Goal: Task Accomplishment & Management: Complete application form

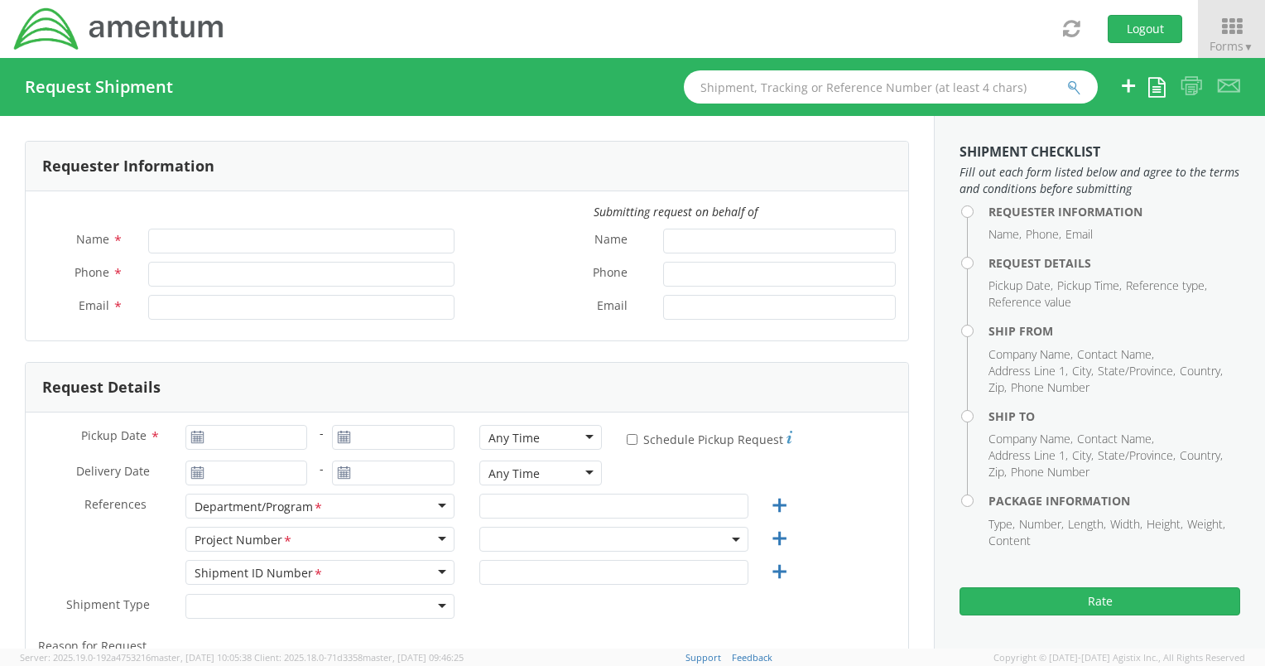
type input "[PERSON_NAME]"
type input "[PHONE_NUMBER]"
type input "[EMAIL_ADDRESS][PERSON_NAME][DOMAIN_NAME]"
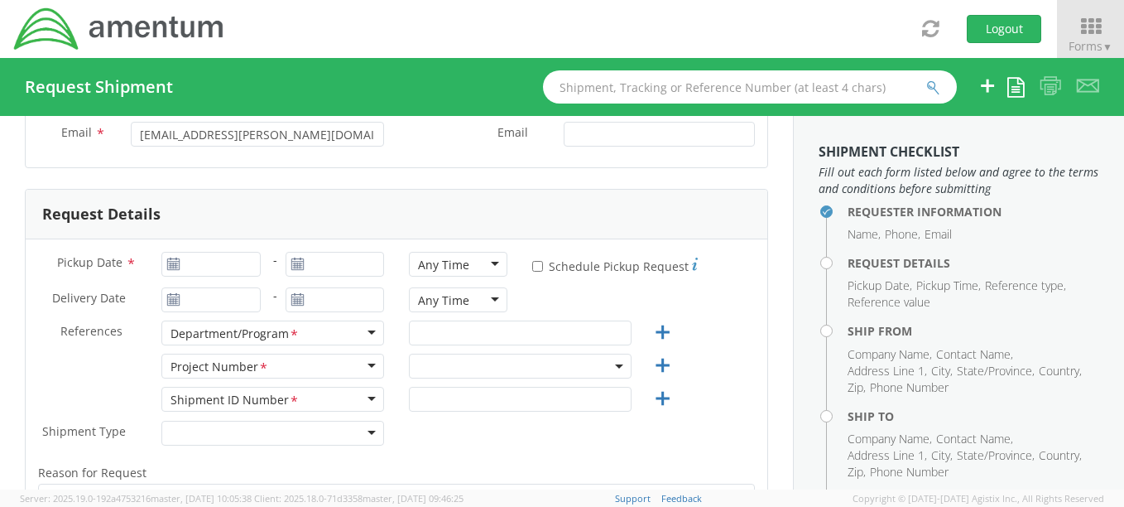
scroll to position [248, 0]
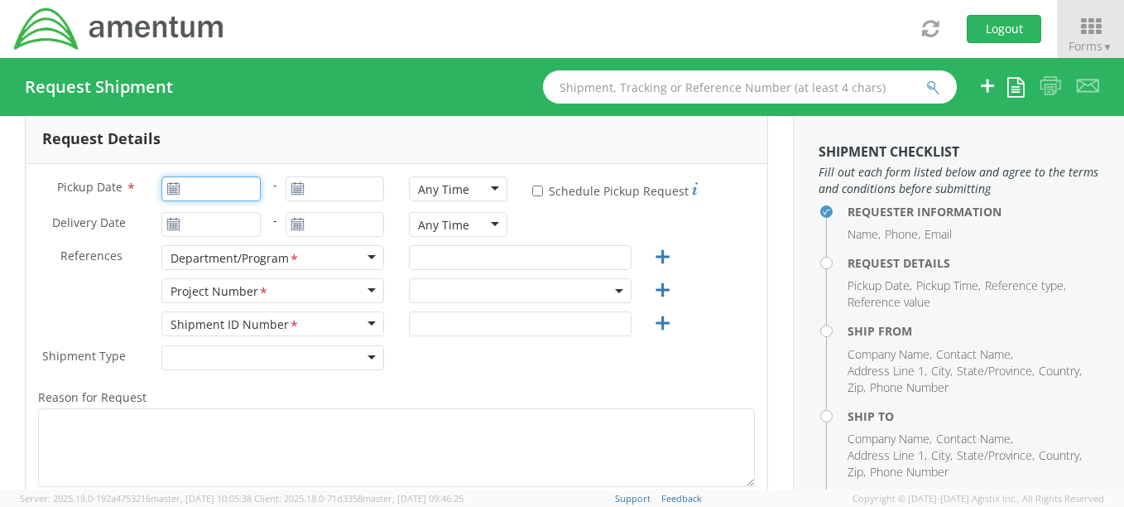
type input "[DATE]"
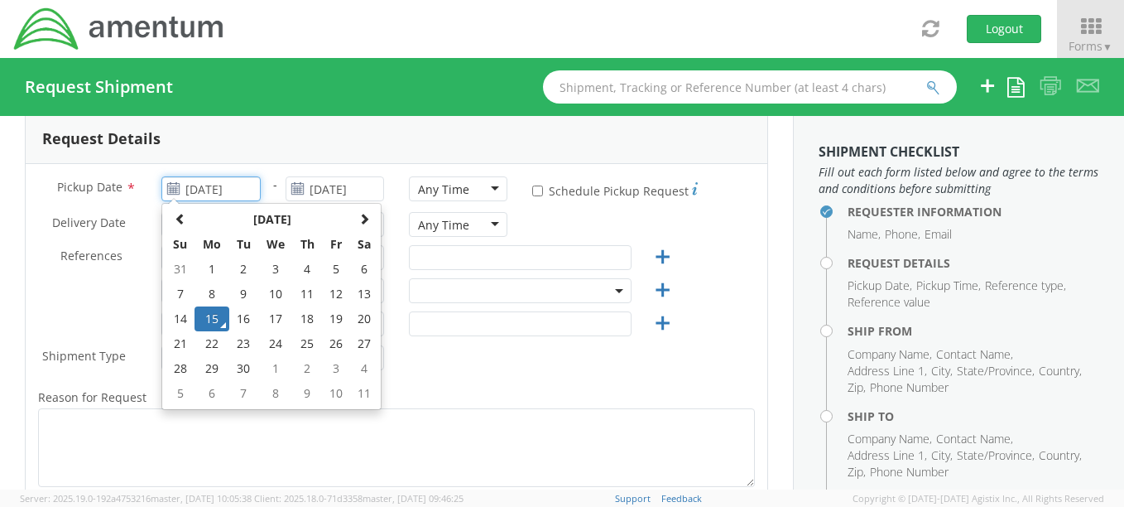
click at [190, 190] on input "[DATE]" at bounding box center [210, 188] width 99 height 25
click at [242, 320] on td "16" at bounding box center [243, 318] width 29 height 25
type input "09/16/2025"
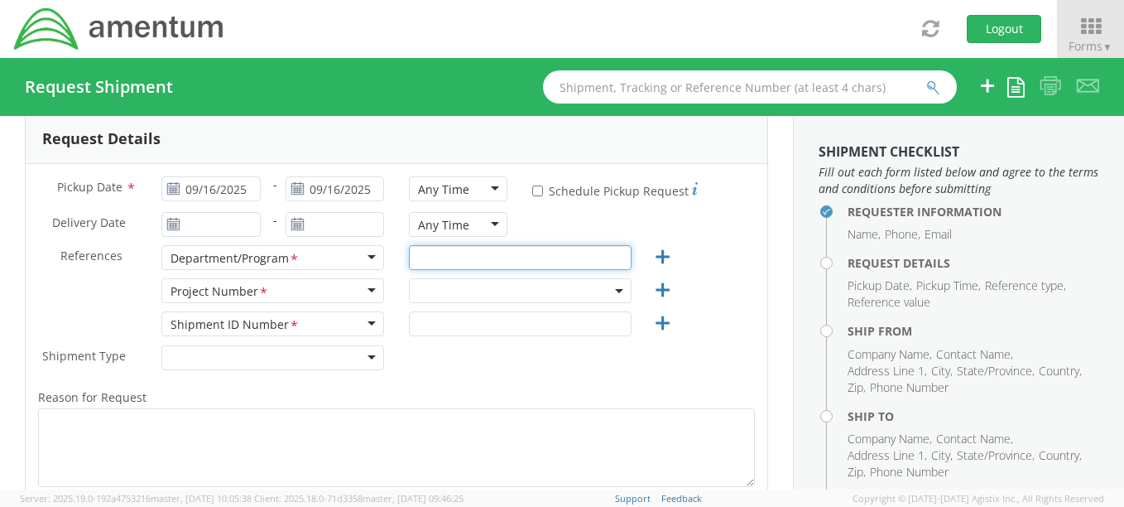
click at [423, 262] on input "text" at bounding box center [520, 257] width 223 height 25
type input "TM&C"
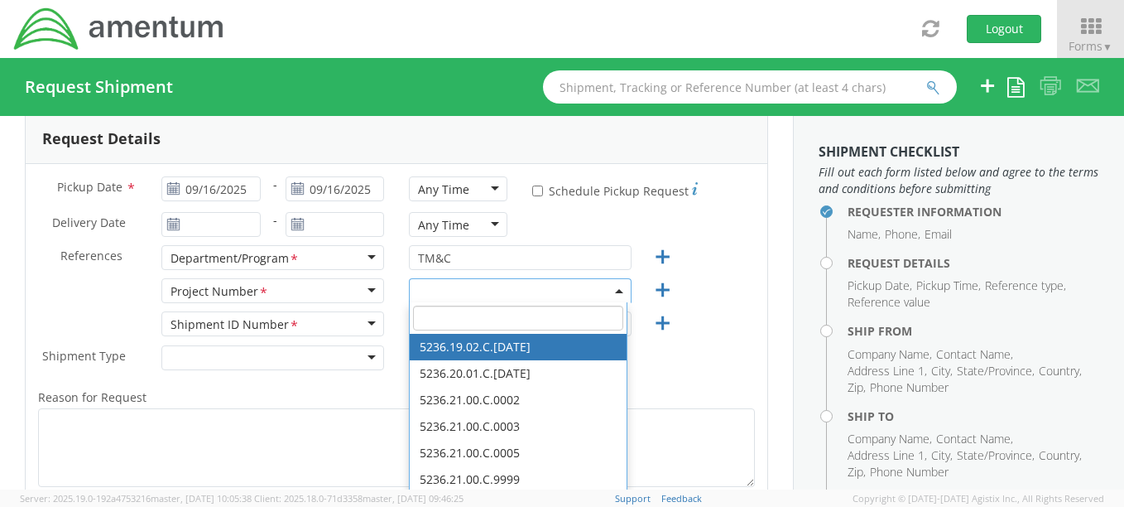
click at [448, 321] on input "search" at bounding box center [518, 318] width 210 height 25
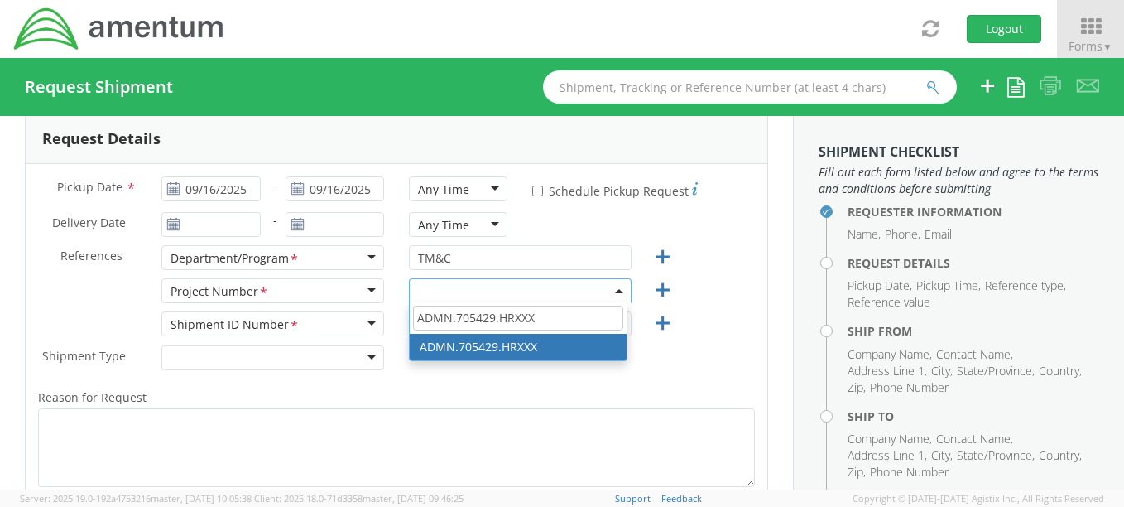
type input "ADMN.705429.HRXXX"
select select "ADMN.705429.HRXXX"
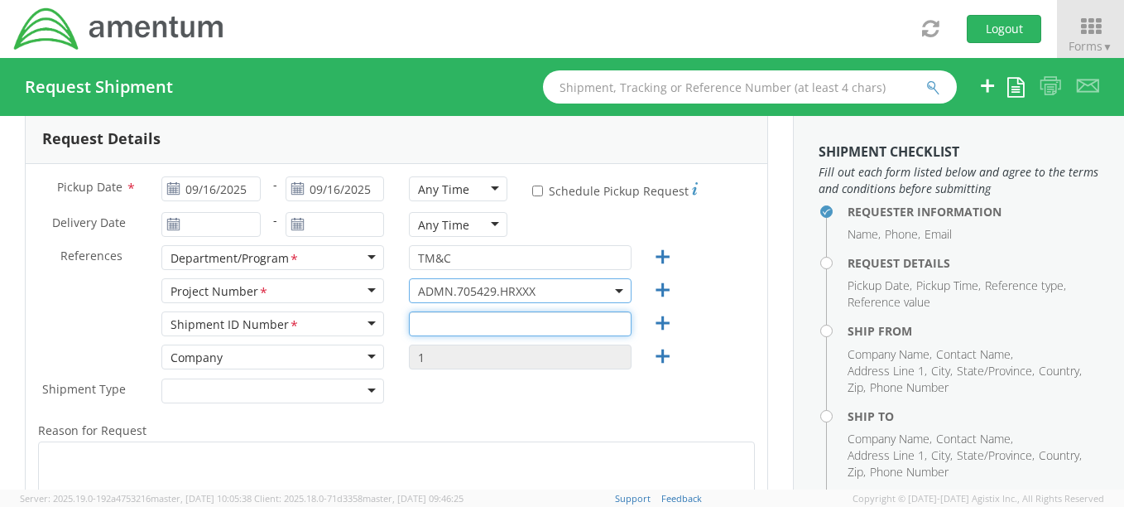
click at [491, 326] on input "text" at bounding box center [520, 323] width 223 height 25
type input "1"
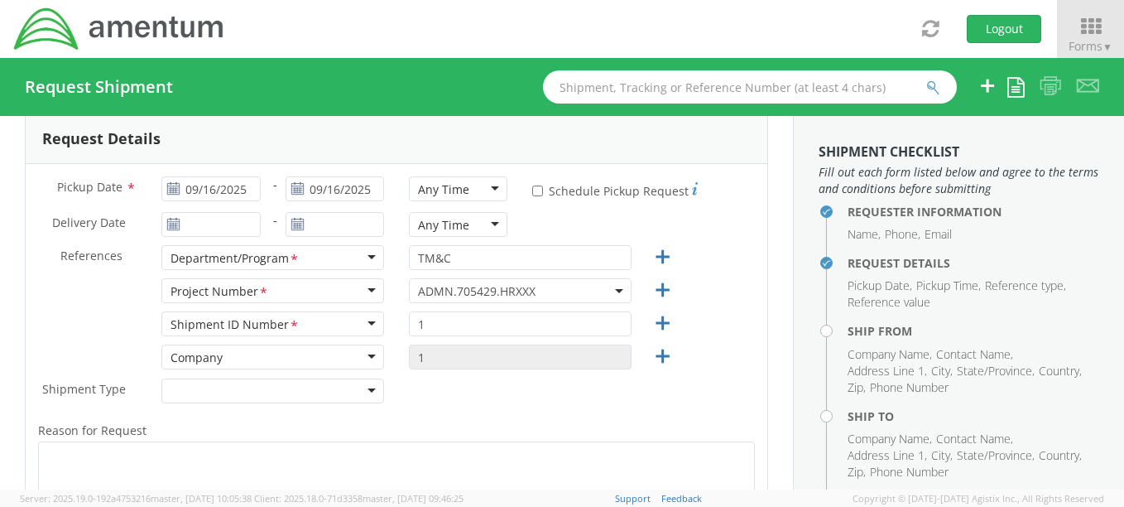
click at [304, 392] on div at bounding box center [272, 390] width 223 height 25
click at [257, 422] on label "Reason for Request *" at bounding box center [397, 431] width 742 height 22
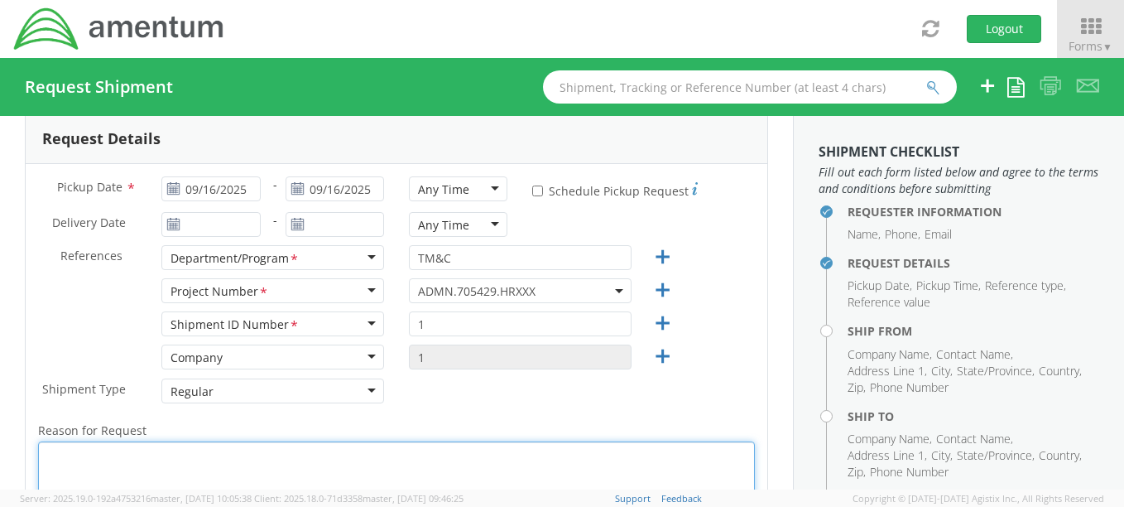
click at [257, 441] on textarea "Reason for Request *" at bounding box center [396, 480] width 717 height 79
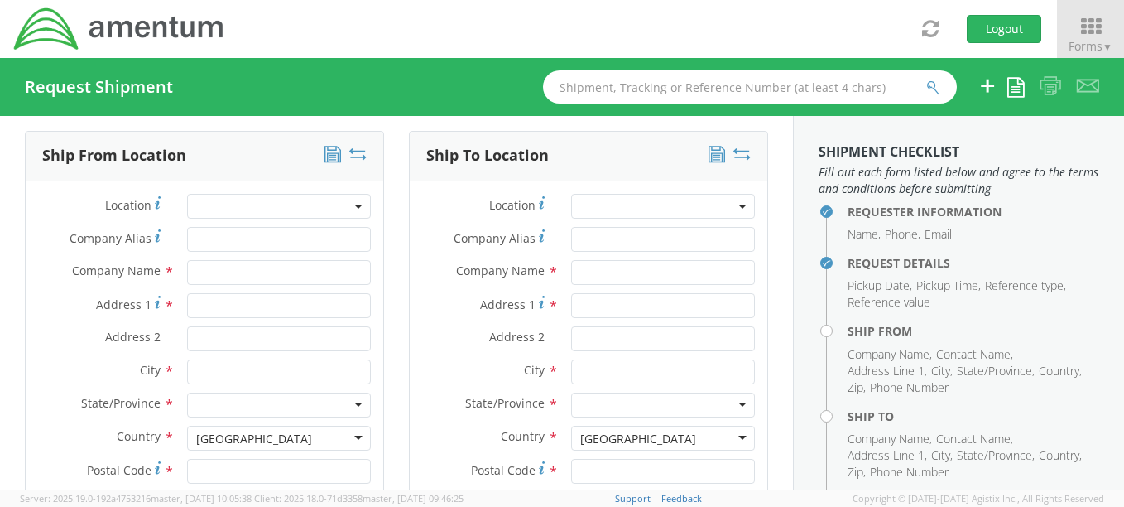
scroll to position [745, 0]
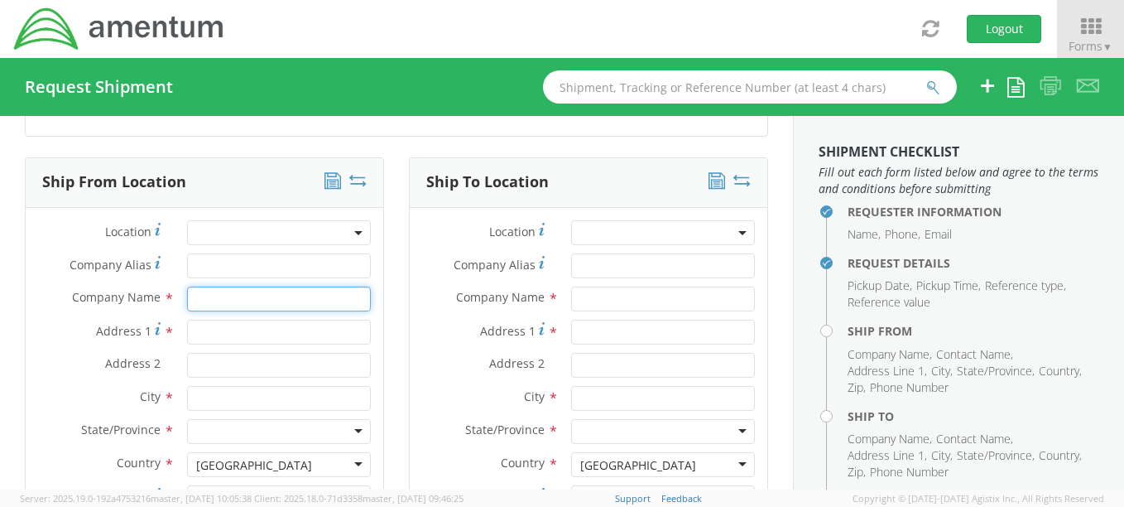
click at [227, 308] on input "text" at bounding box center [279, 298] width 184 height 25
type input "Amentum (Early Careers)"
type input "Amentum"
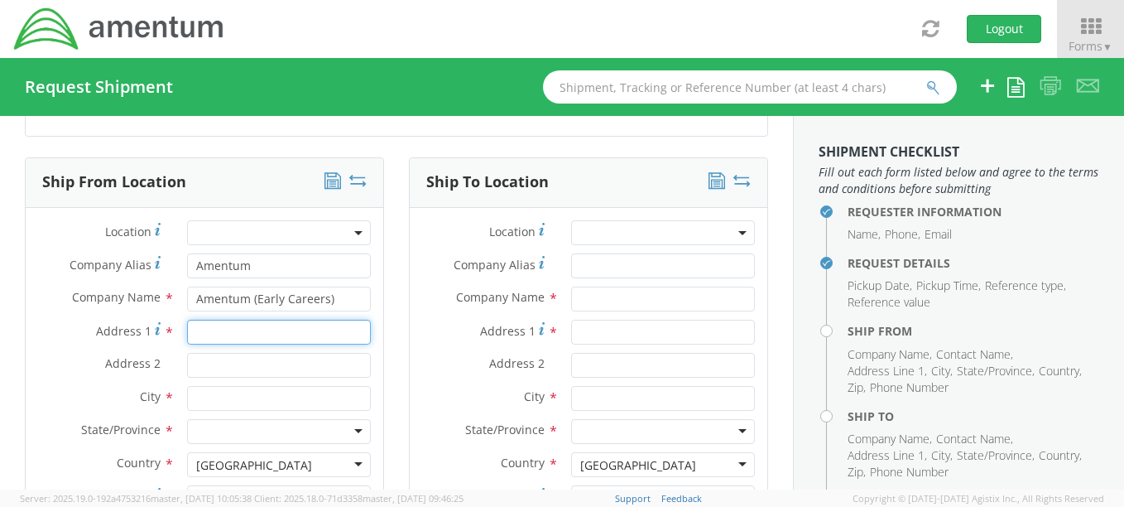
type input "[STREET_ADDRESS][PERSON_NAME]"
type input "Unit 2205"
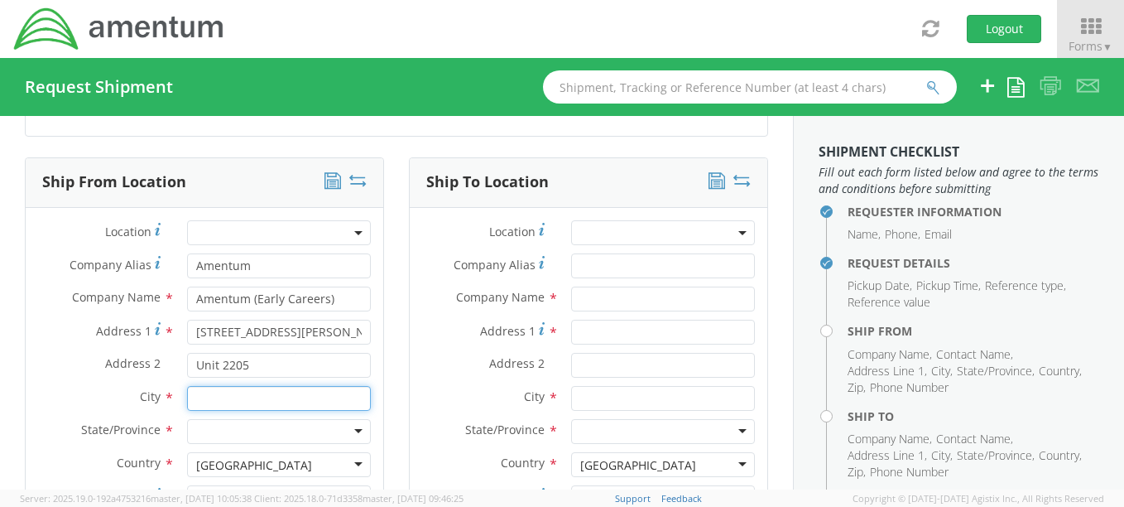
type input "[GEOGRAPHIC_DATA]"
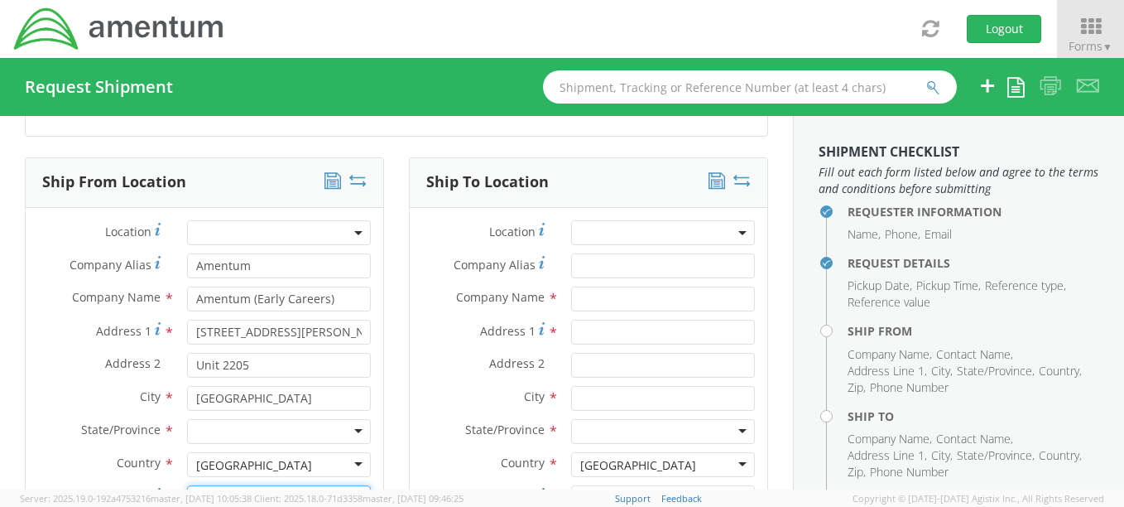
type input "22312"
type input "[PERSON_NAME]"
type input "[PHONE_NUMBER]"
type input "[EMAIL_ADDRESS][PERSON_NAME][DOMAIN_NAME]"
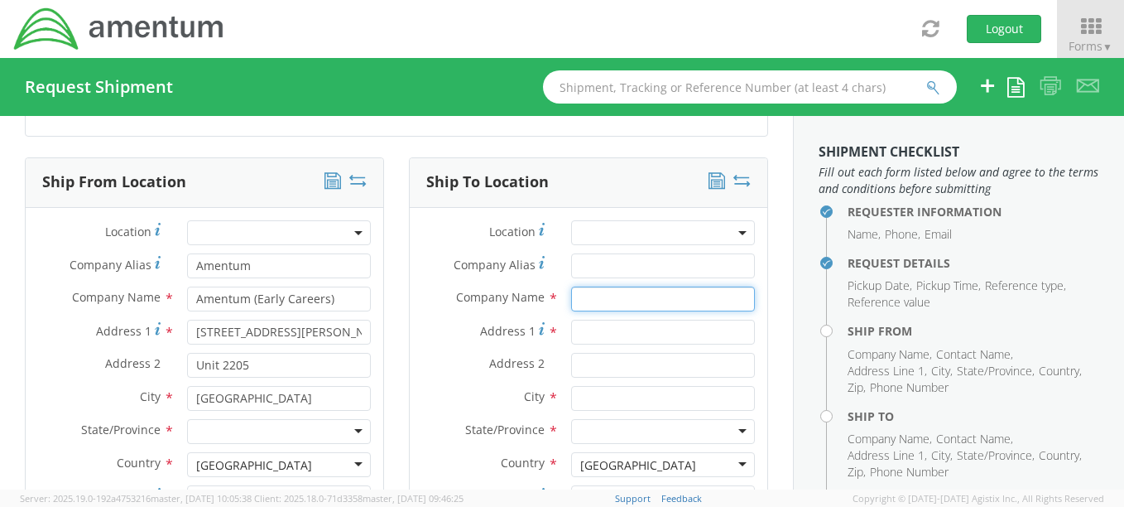
type input "Amentum (IT)"
type input "[STREET_ADDRESS][PERSON_NAME]"
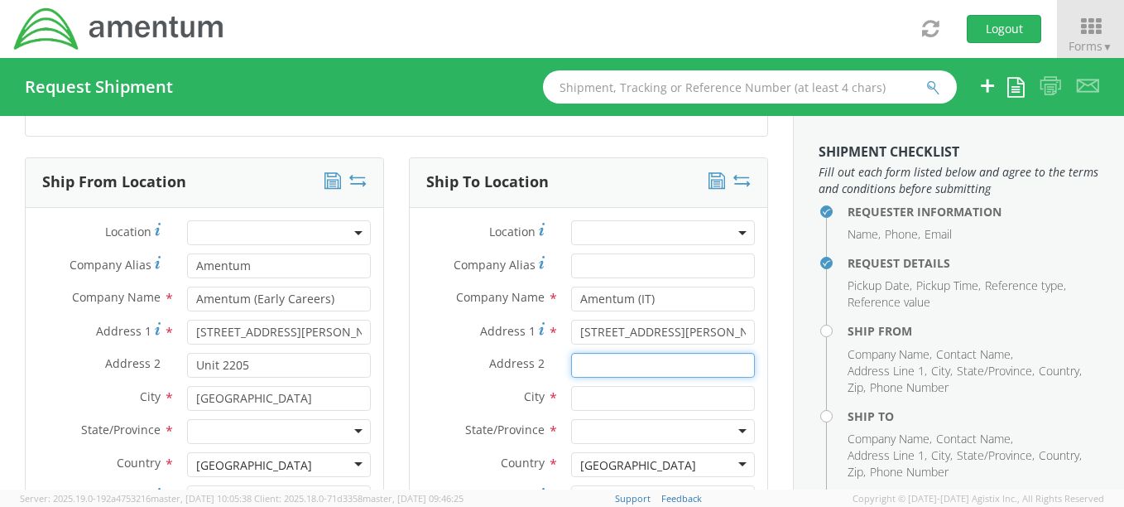
type input "Apt 37"
type input "Euless"
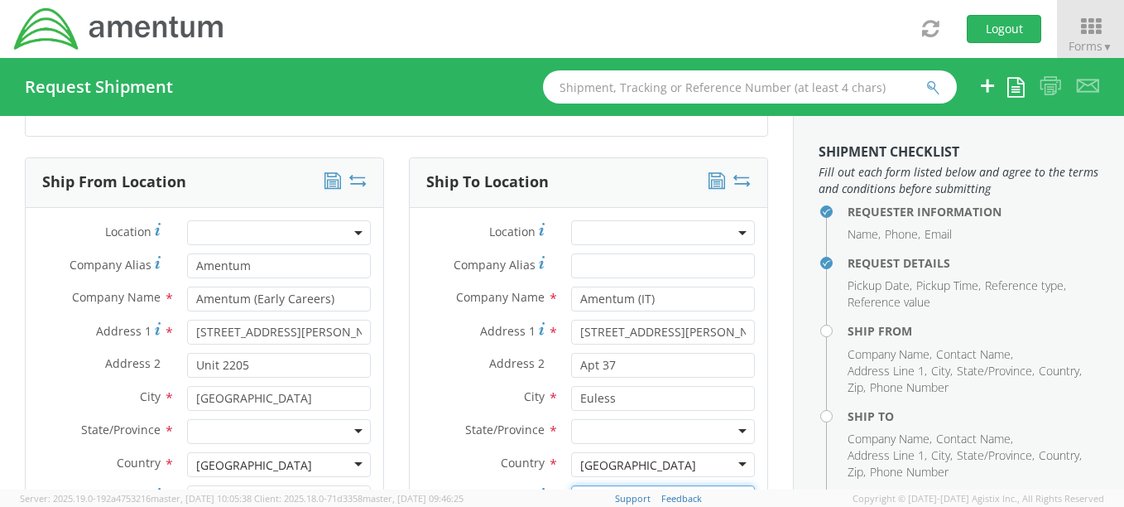
type input "76039"
type input "[PERSON_NAME]"
type input "[PHONE_NUMBER]"
type input "[PERSON_NAME][EMAIL_ADDRESS][PERSON_NAME][DOMAIN_NAME]"
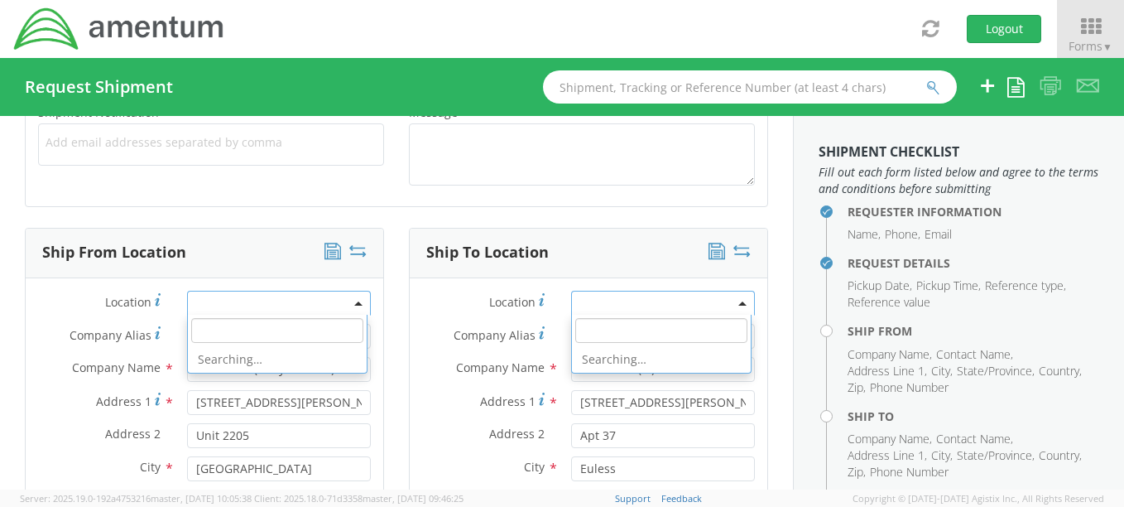
scroll to position [675, 0]
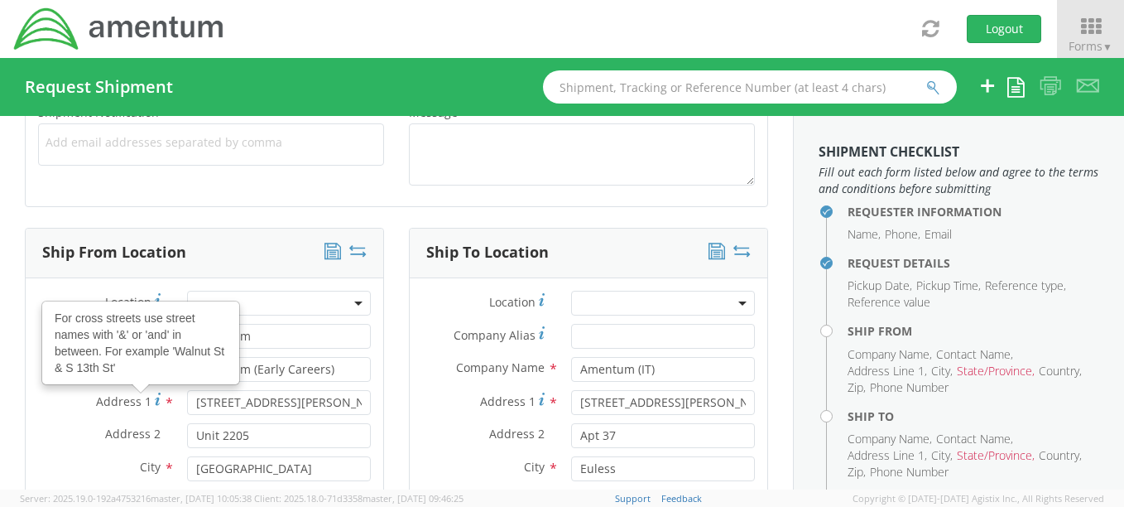
click at [136, 397] on span "Address 1" at bounding box center [123, 401] width 55 height 16
click at [187, 397] on input "[STREET_ADDRESS][PERSON_NAME]" at bounding box center [279, 402] width 184 height 25
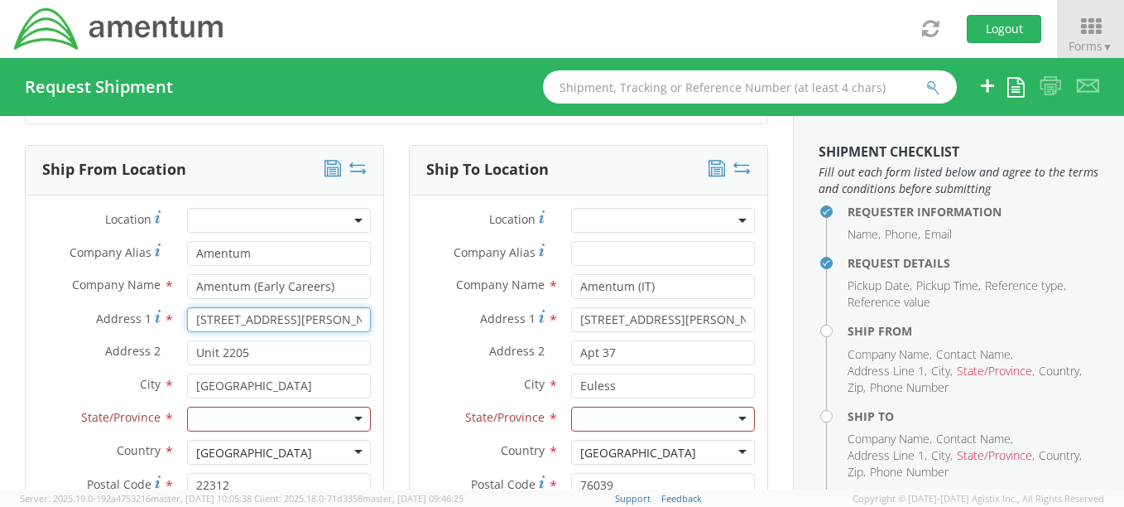
scroll to position [840, 0]
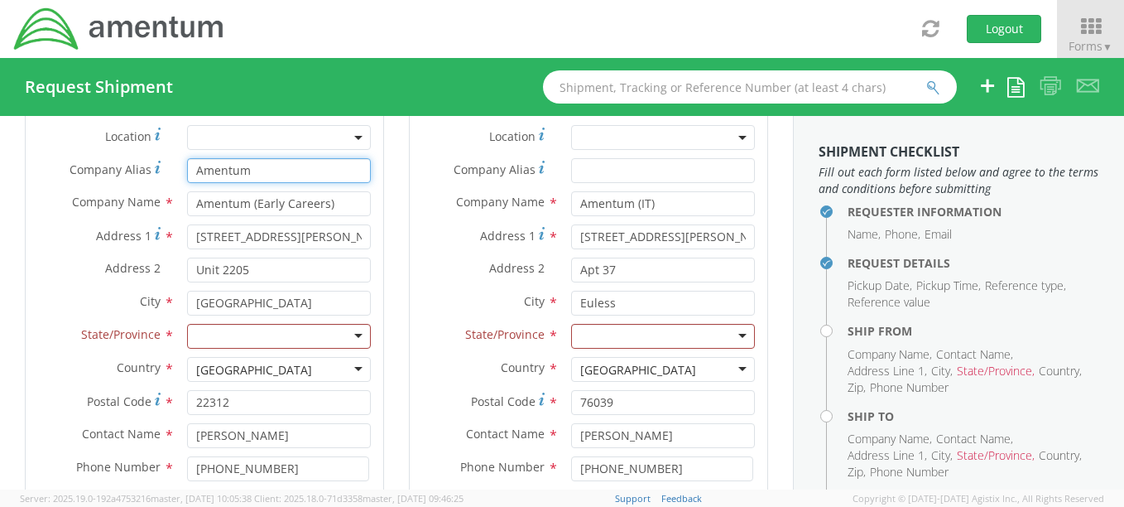
click at [254, 173] on input "Amentum" at bounding box center [279, 170] width 184 height 25
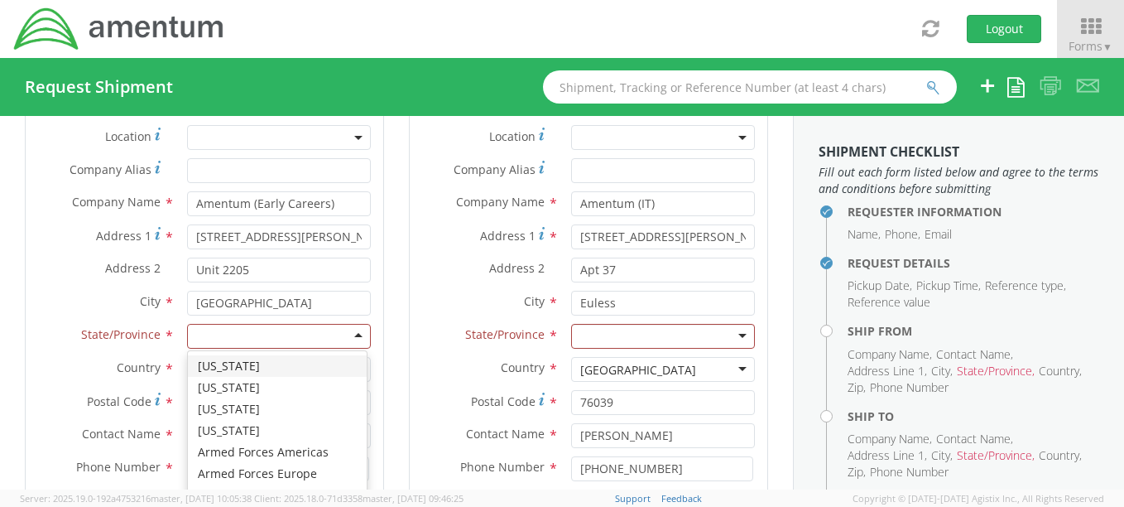
click at [233, 344] on div at bounding box center [279, 336] width 184 height 25
type input "vir"
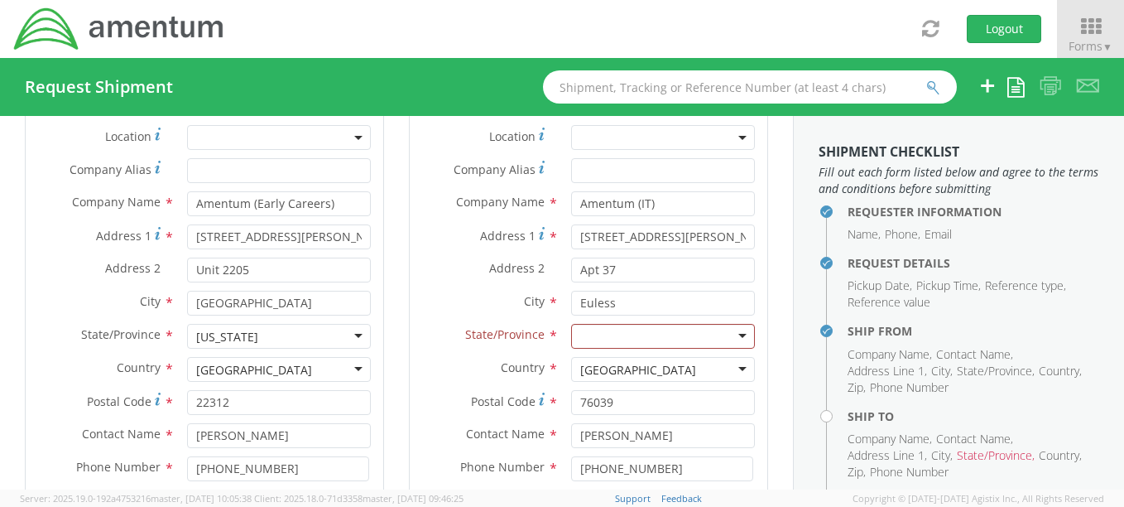
scroll to position [923, 0]
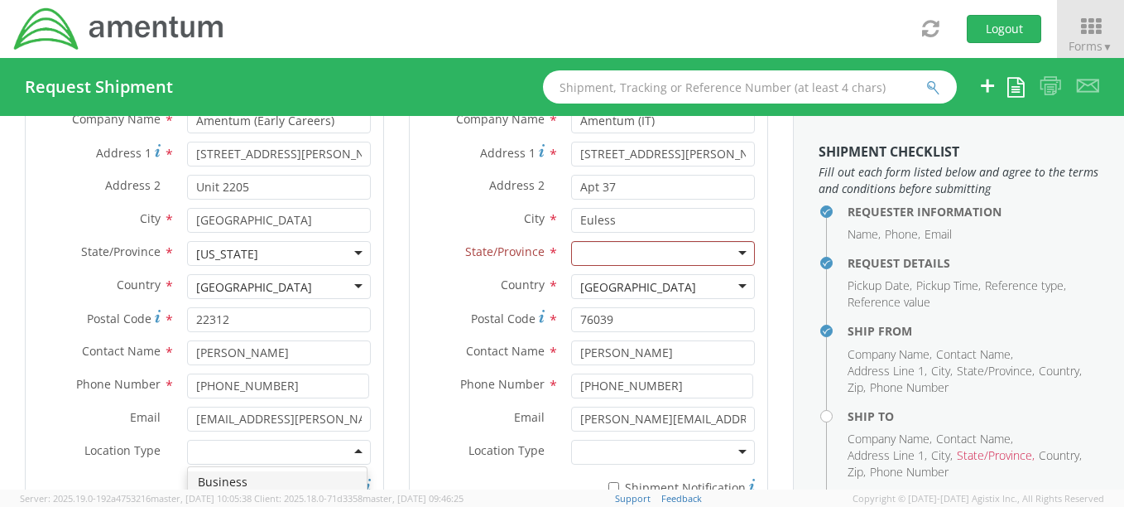
click at [291, 453] on div at bounding box center [279, 452] width 184 height 25
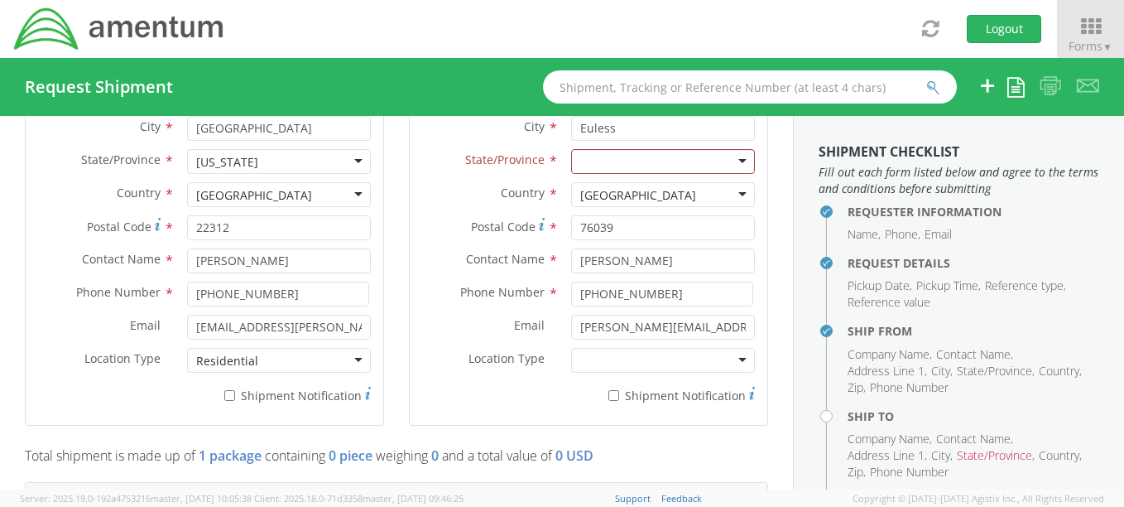
scroll to position [840, 0]
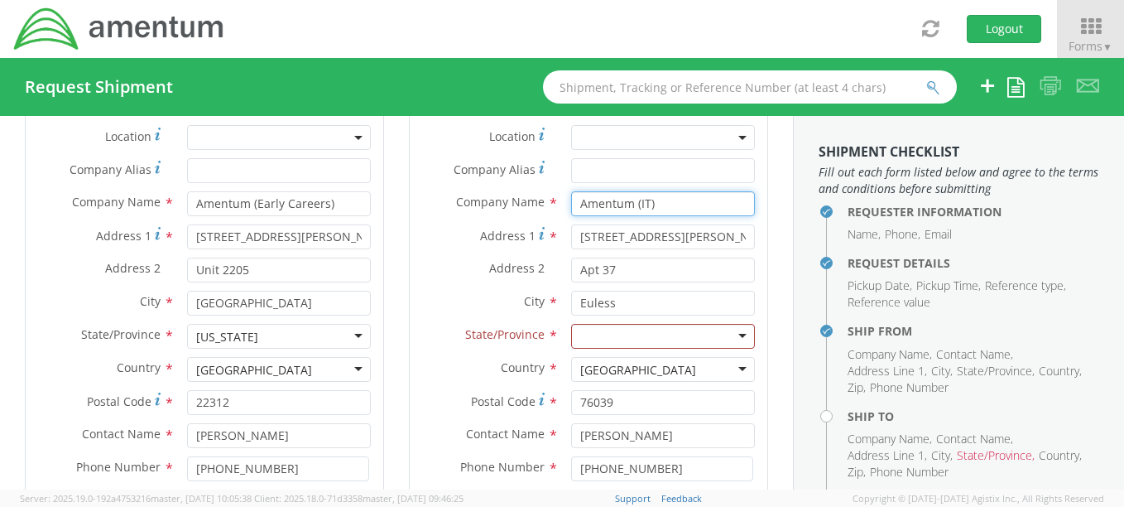
click at [640, 213] on input "Amentum (IT)" at bounding box center [663, 203] width 184 height 25
click at [654, 212] on input "Amentum (IT)" at bounding box center [663, 203] width 184 height 25
drag, startPoint x: 632, startPoint y: 204, endPoint x: 660, endPoint y: 207, distance: 28.3
click at [660, 207] on input "Amentum (IT)" at bounding box center [663, 203] width 184 height 25
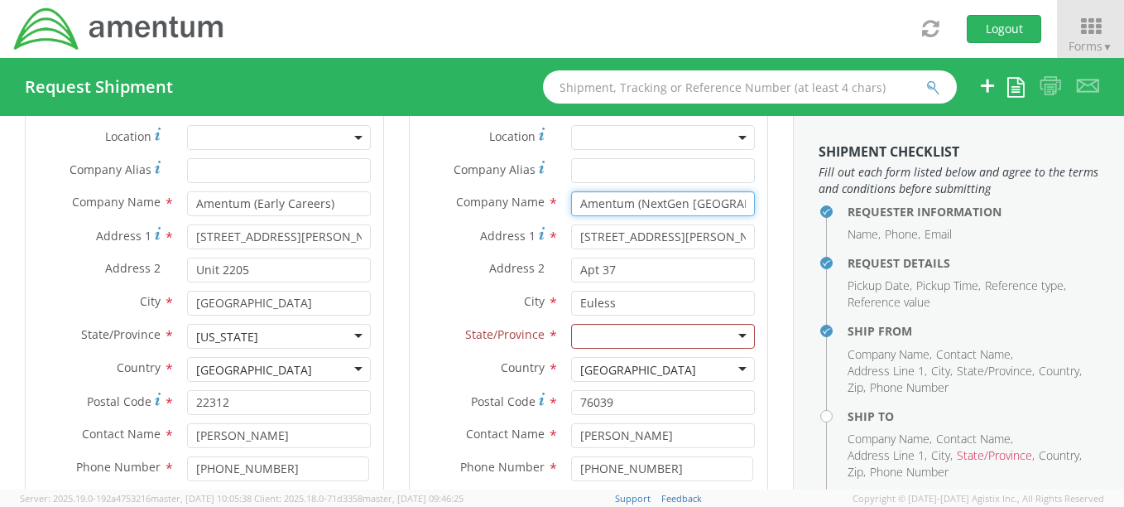
type input "Amentum (NextGen [GEOGRAPHIC_DATA])"
click at [691, 242] on input "[STREET_ADDRESS][PERSON_NAME]" at bounding box center [663, 236] width 184 height 25
paste input "[GEOGRAPHIC_DATA], 601"
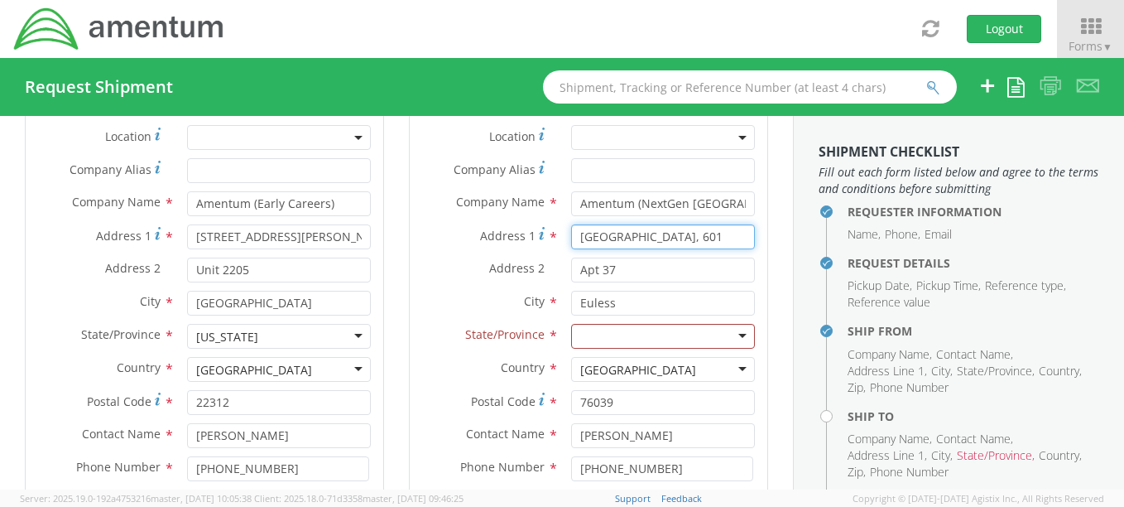
type input "[GEOGRAPHIC_DATA], 601"
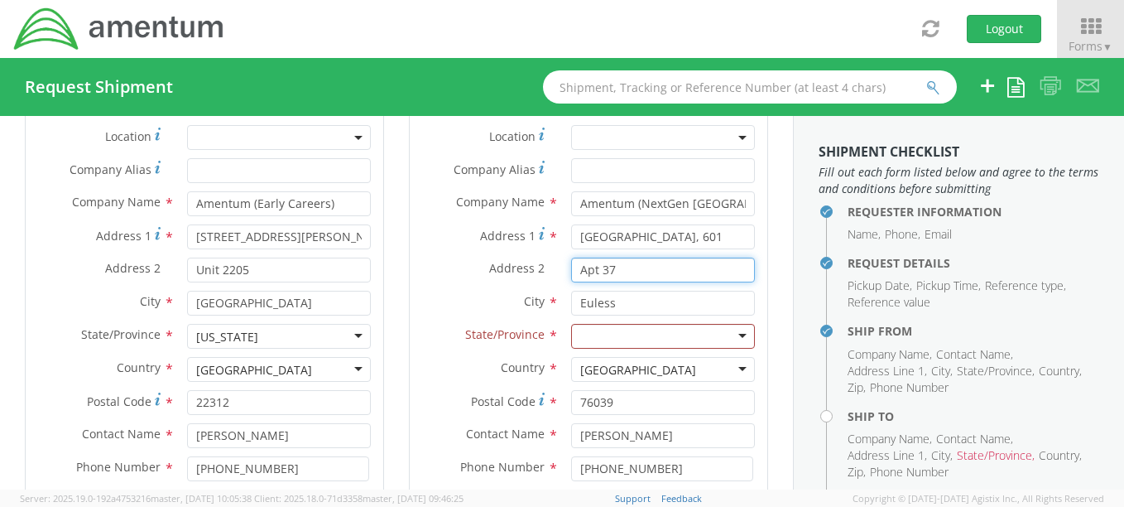
click at [628, 262] on input "Apt 37" at bounding box center [663, 269] width 184 height 25
paste input "Faraday St, [PERSON_NAME],"
type input "Faraday St, [PERSON_NAME],"
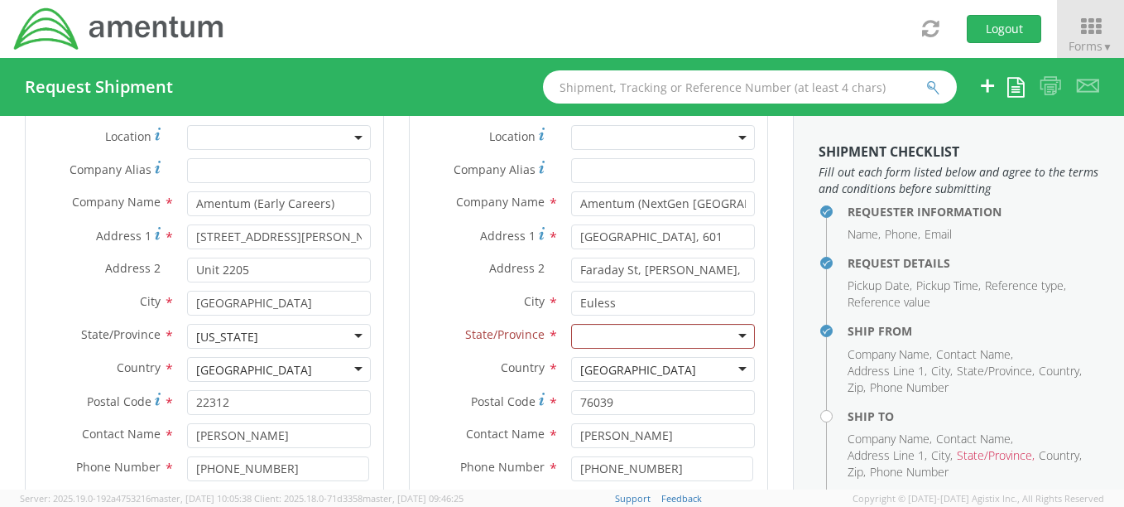
click at [635, 315] on div "City * Euless searching..." at bounding box center [589, 307] width 358 height 33
click at [634, 312] on input "Euless" at bounding box center [663, 303] width 184 height 25
type input "Warrington"
click at [571, 341] on div at bounding box center [663, 336] width 184 height 25
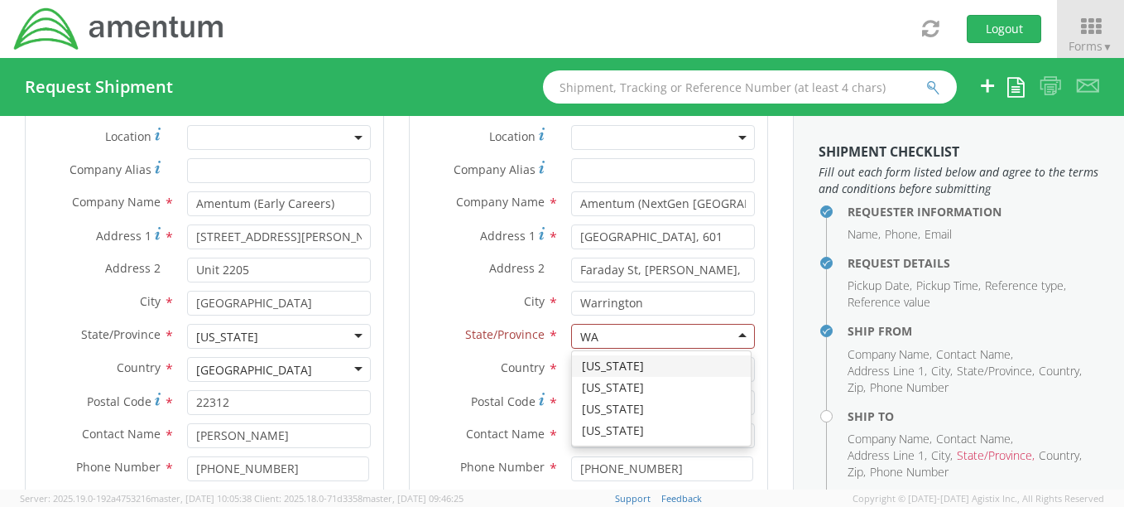
click at [598, 340] on div at bounding box center [663, 336] width 184 height 25
type input "WA"
click at [537, 338] on label "State/Province *" at bounding box center [484, 335] width 149 height 22
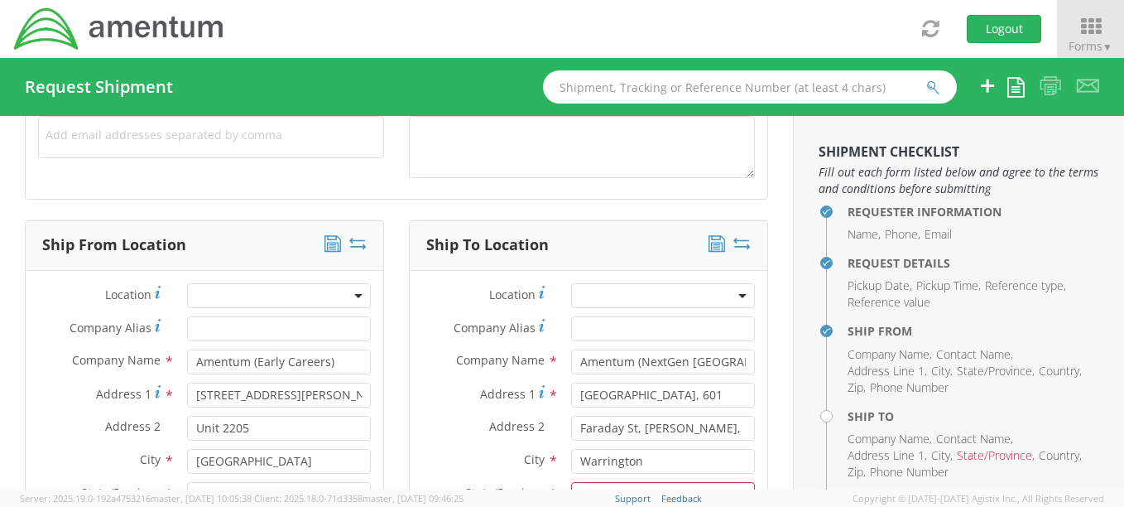
scroll to position [675, 0]
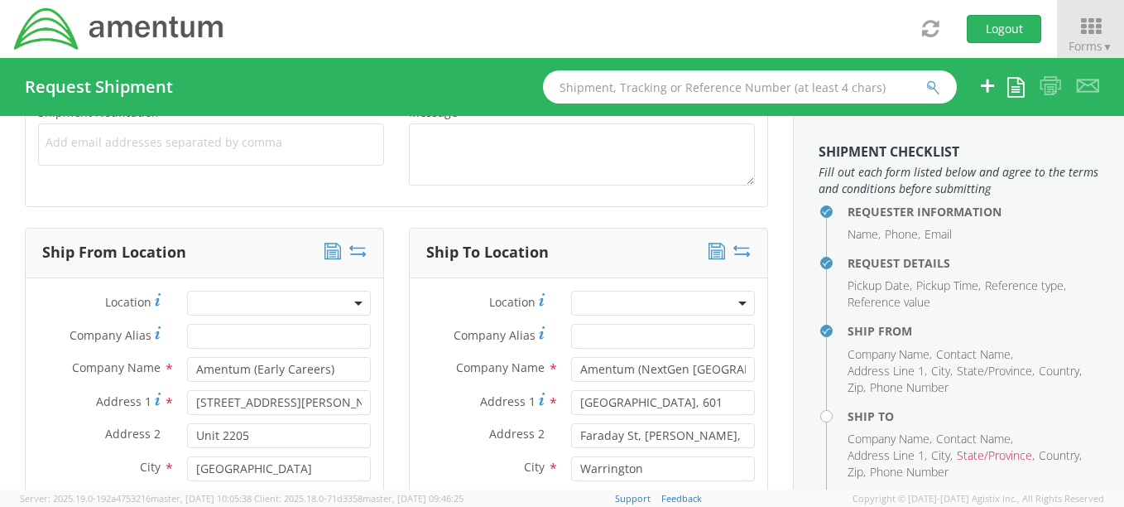
click at [719, 309] on span at bounding box center [663, 303] width 184 height 25
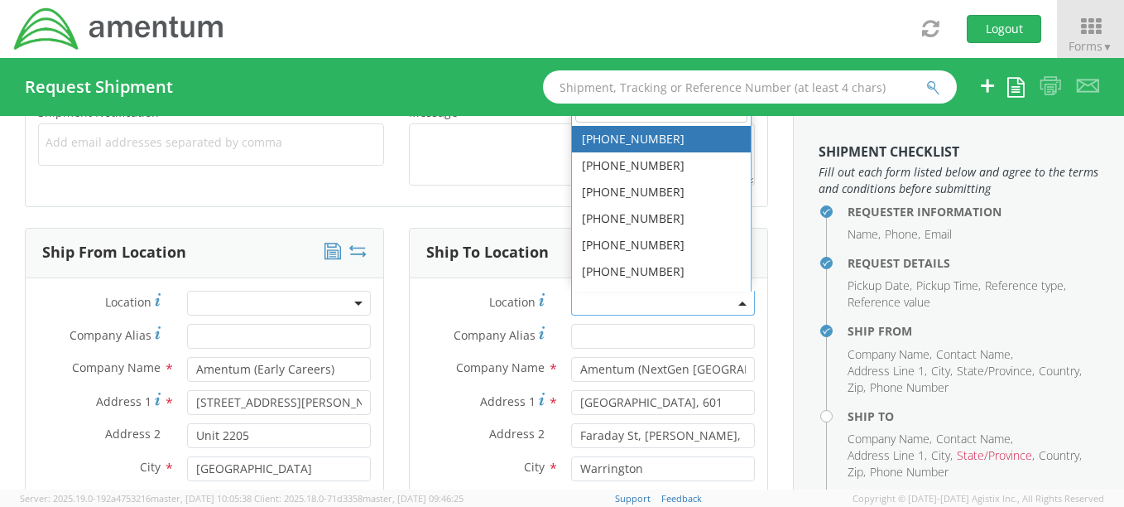
click at [719, 309] on span at bounding box center [663, 303] width 184 height 25
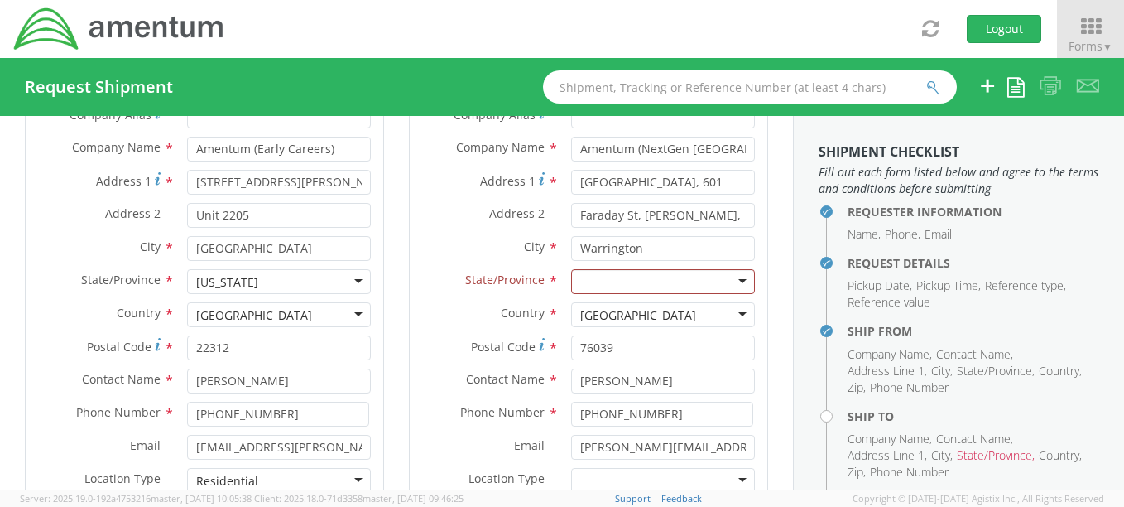
scroll to position [923, 0]
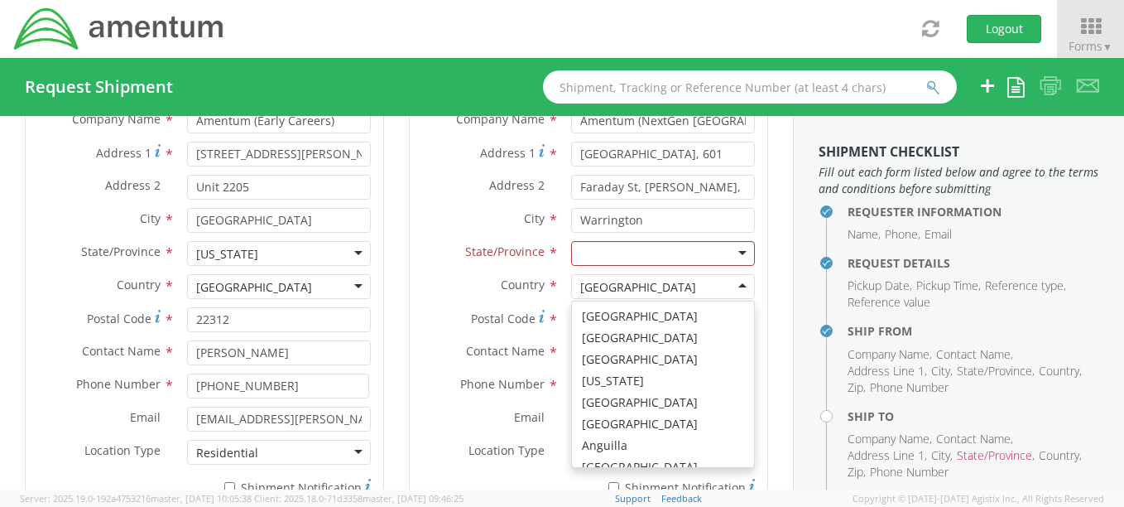
click at [697, 285] on div "[GEOGRAPHIC_DATA]" at bounding box center [663, 286] width 184 height 25
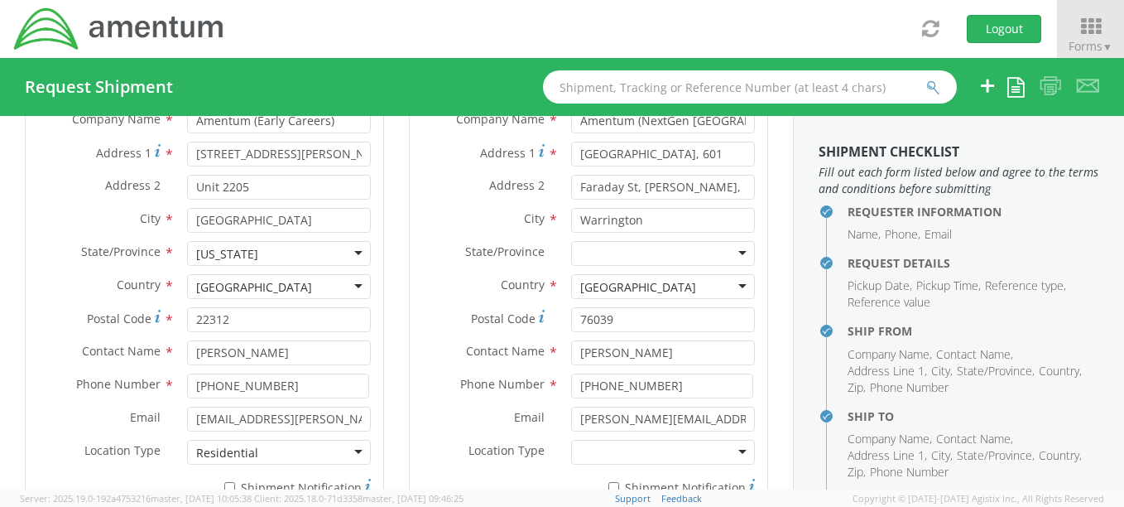
click at [667, 256] on div at bounding box center [663, 253] width 184 height 25
click at [604, 218] on input "Warrington" at bounding box center [663, 220] width 184 height 25
paste input "WA3 6GN"
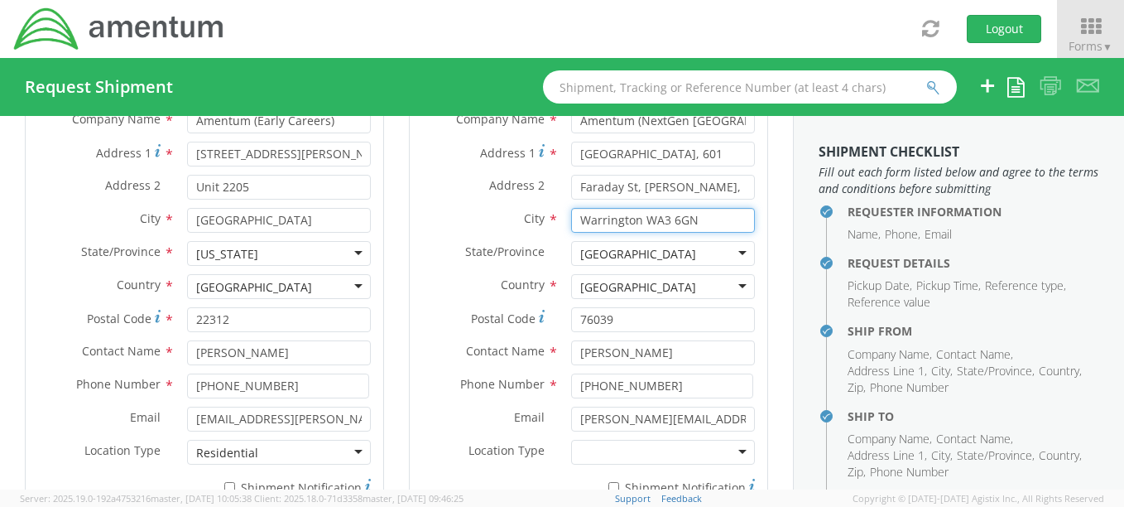
type input "Warrington WA3 6GN"
click at [678, 190] on input "Faraday St, [PERSON_NAME]," at bounding box center [663, 187] width 184 height 25
type input "Faraday St, [PERSON_NAME]"
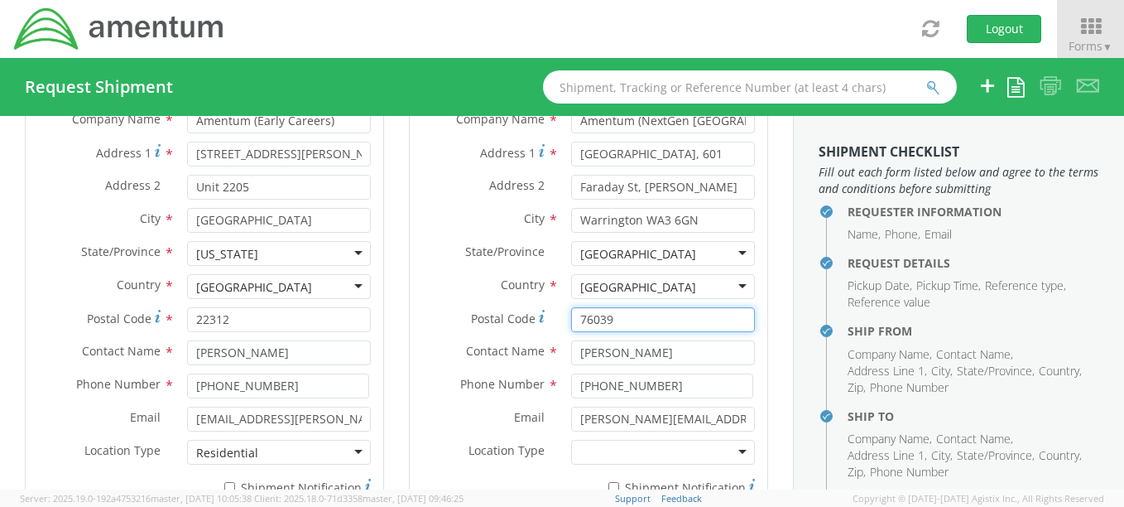
click at [595, 330] on input "76039" at bounding box center [663, 319] width 184 height 25
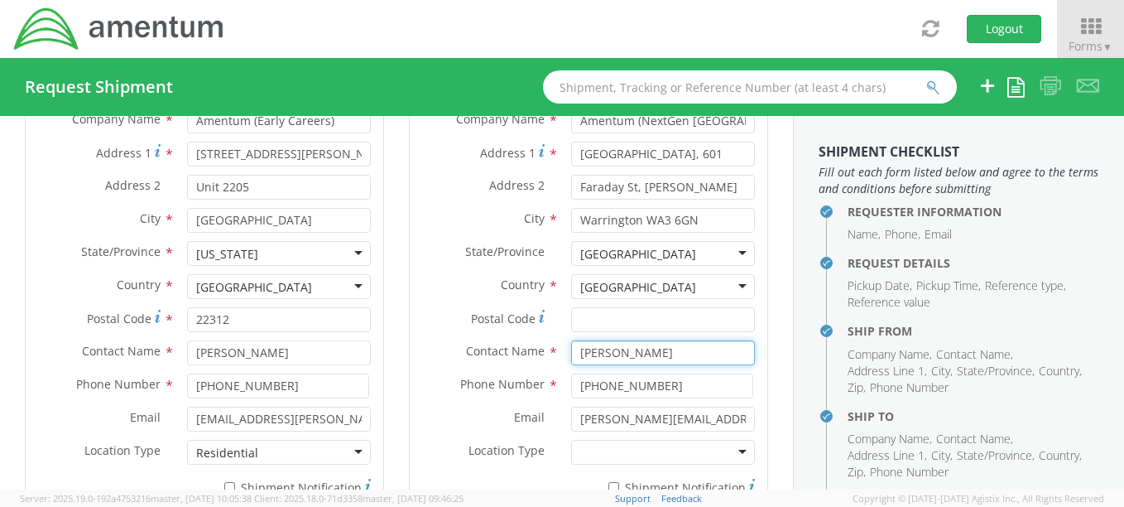
click at [598, 355] on input "[PERSON_NAME]" at bounding box center [663, 352] width 184 height 25
click at [604, 350] on input "[PERSON_NAME]" at bounding box center [663, 352] width 184 height 25
paste input "[PERSON_NAME]"
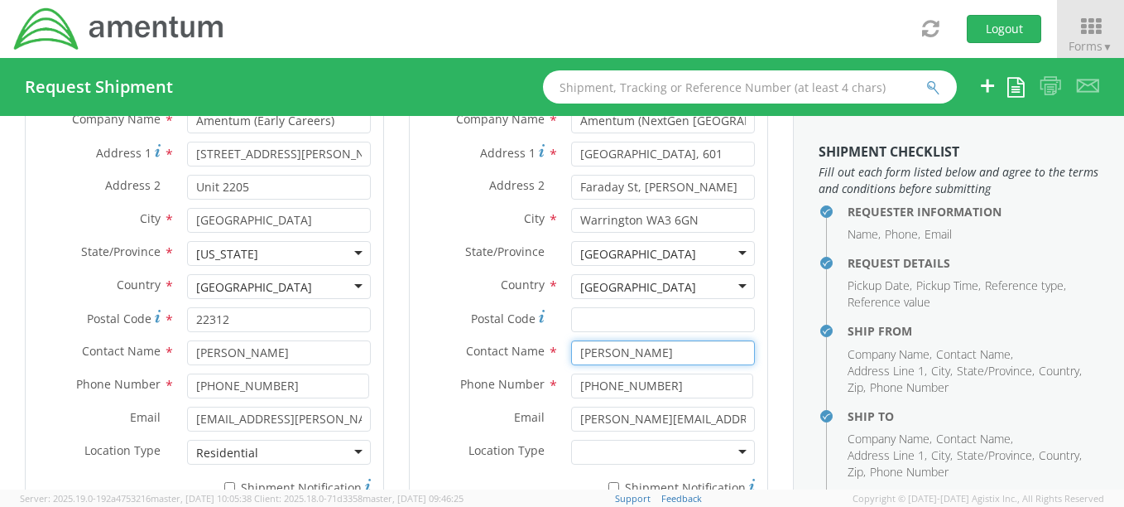
type input "[PERSON_NAME]"
click at [535, 398] on div "Phone Number * [PHONE_NUMBER]" at bounding box center [589, 389] width 358 height 33
click at [603, 381] on input "[PHONE_NUMBER]" at bounding box center [662, 385] width 182 height 25
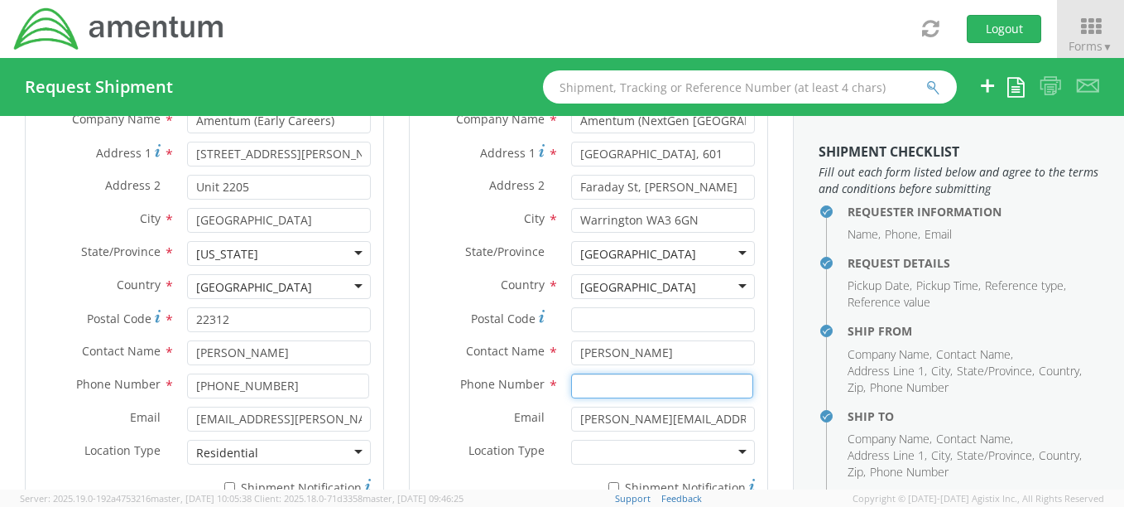
type input "\"
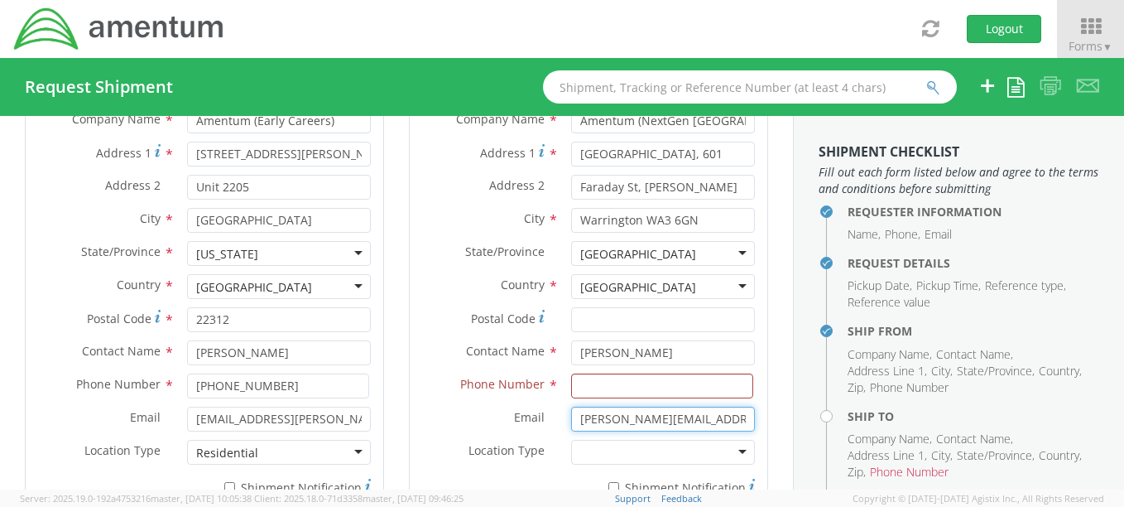
click at [609, 414] on input "[PERSON_NAME][EMAIL_ADDRESS][PERSON_NAME][DOMAIN_NAME]" at bounding box center [663, 419] width 184 height 25
click at [606, 387] on input at bounding box center [662, 385] width 182 height 25
paste input "[PHONE_NUMBER]"
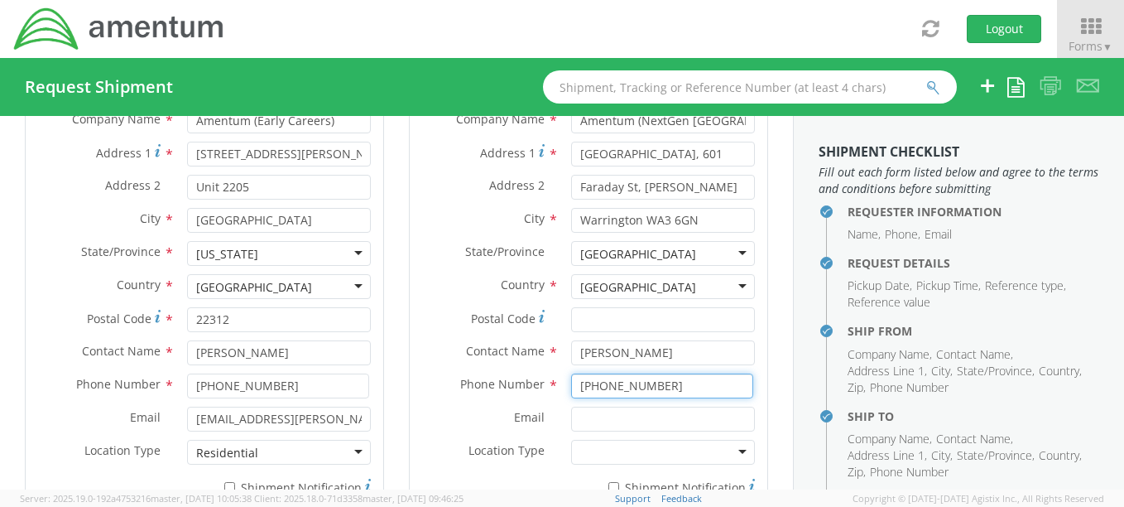
type input "[PHONE_NUMBER]"
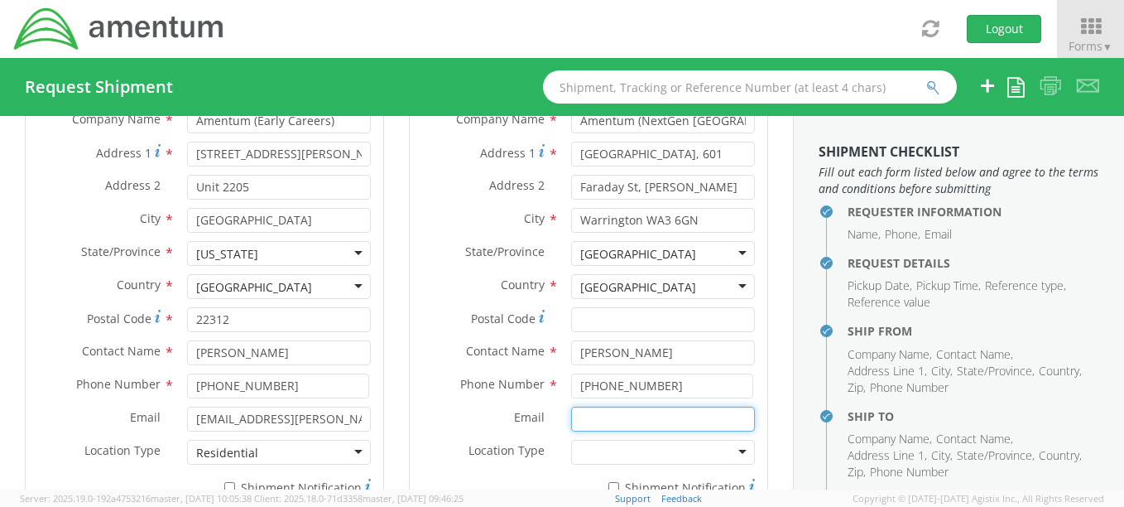
click at [669, 422] on input "Email *" at bounding box center [663, 419] width 184 height 25
paste input "[PERSON_NAME][EMAIL_ADDRESS][PERSON_NAME][DOMAIN_NAME]"
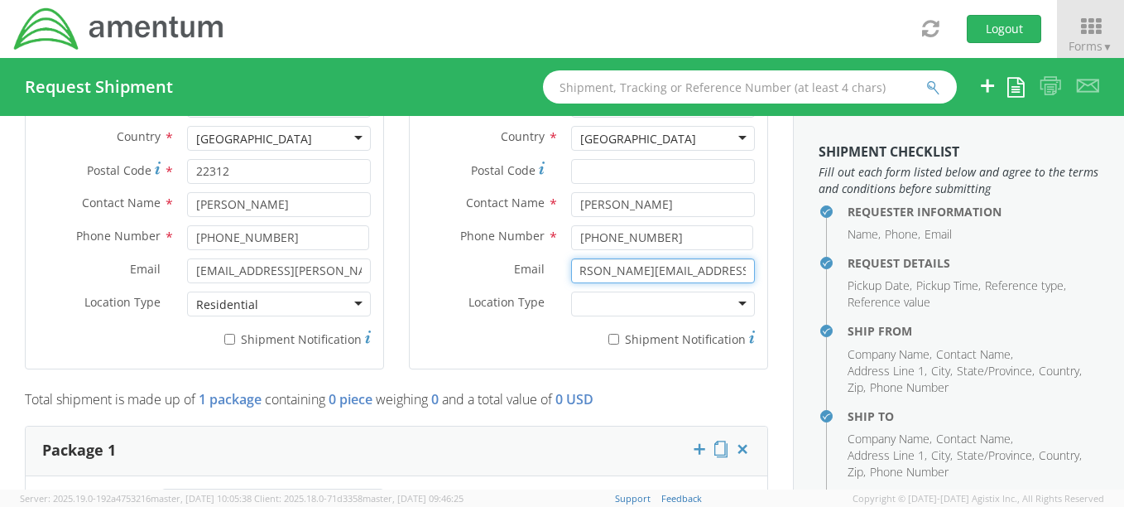
scroll to position [1089, 0]
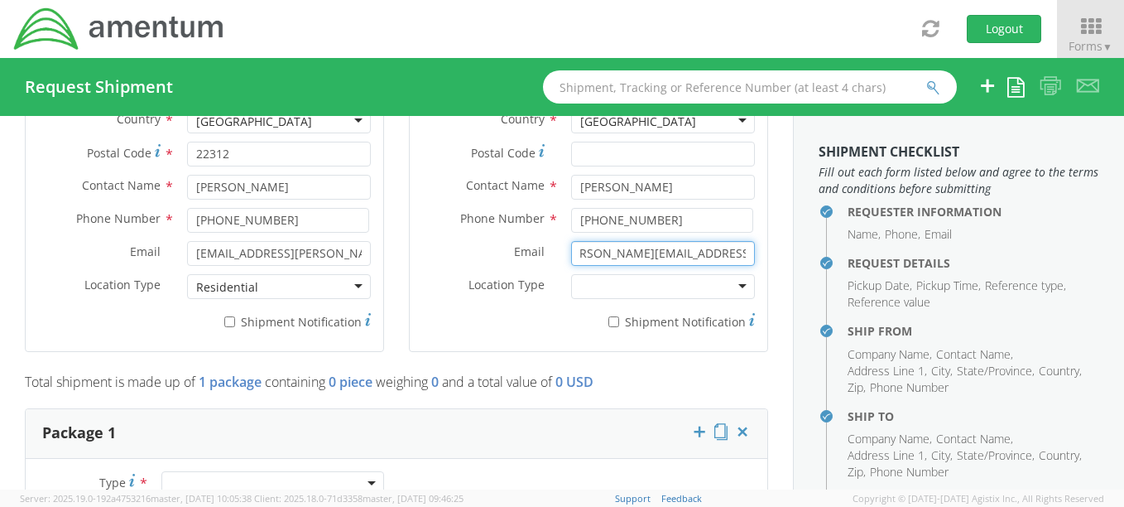
type input "[PERSON_NAME][EMAIL_ADDRESS][PERSON_NAME][DOMAIN_NAME]"
click at [650, 283] on div at bounding box center [663, 286] width 184 height 25
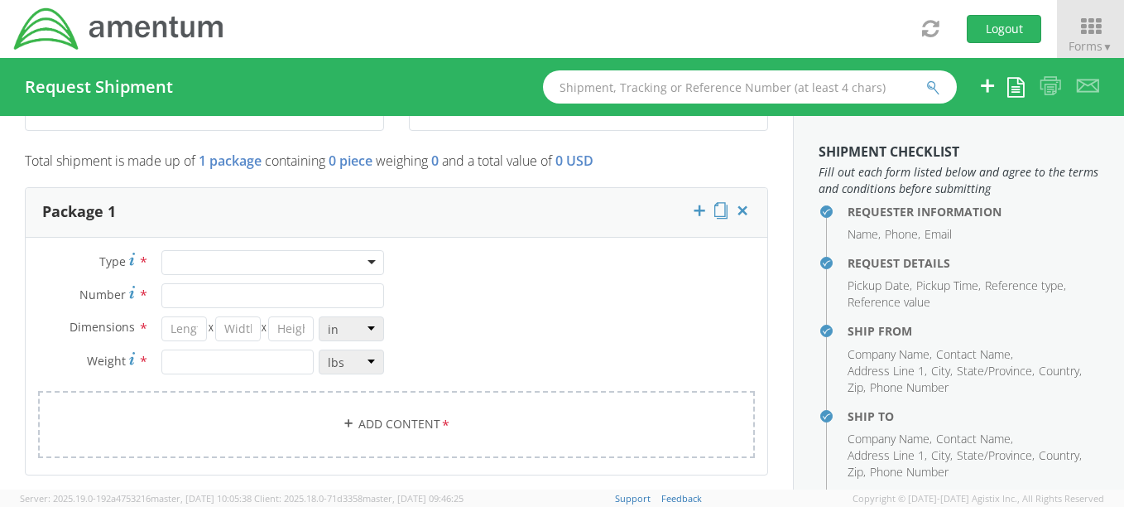
scroll to position [1337, 0]
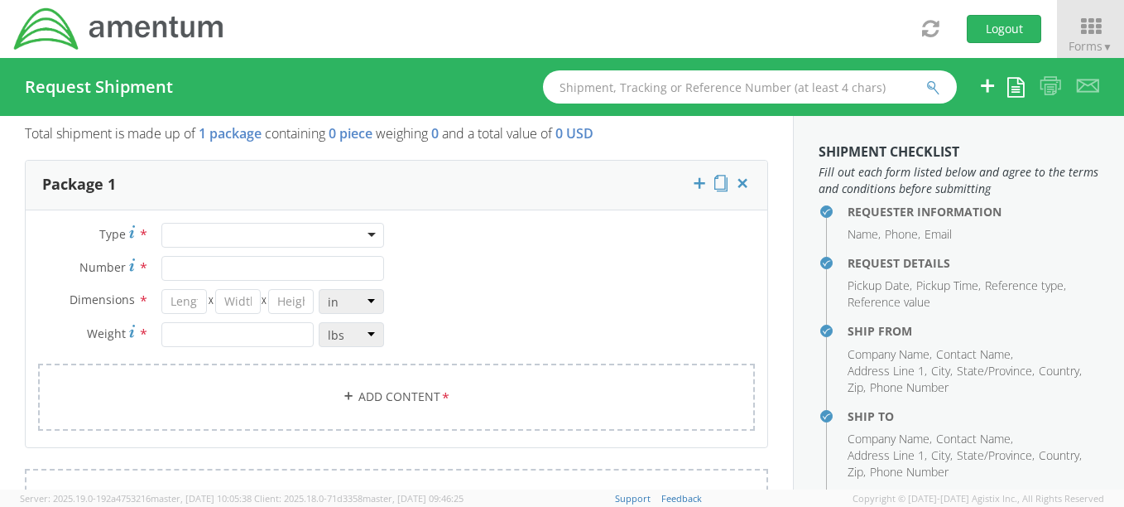
click at [197, 243] on div at bounding box center [272, 235] width 223 height 25
click at [187, 272] on input "Number *" at bounding box center [272, 268] width 223 height 25
type input "1"
click at [182, 306] on input "number" at bounding box center [184, 301] width 46 height 25
type input "15"
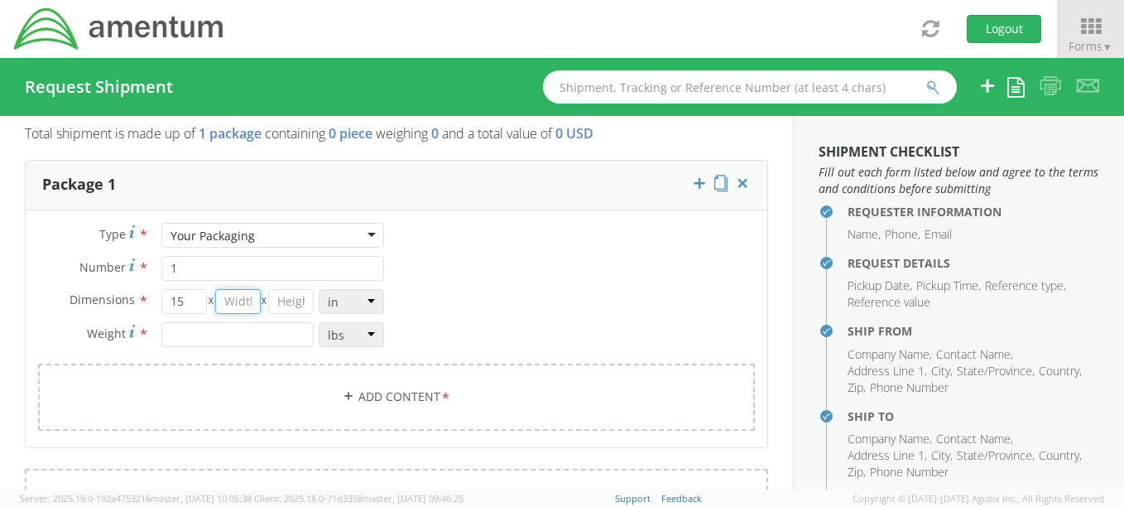
click at [246, 302] on input "number" at bounding box center [238, 301] width 46 height 25
type input "12"
click at [284, 301] on input "number" at bounding box center [291, 301] width 46 height 25
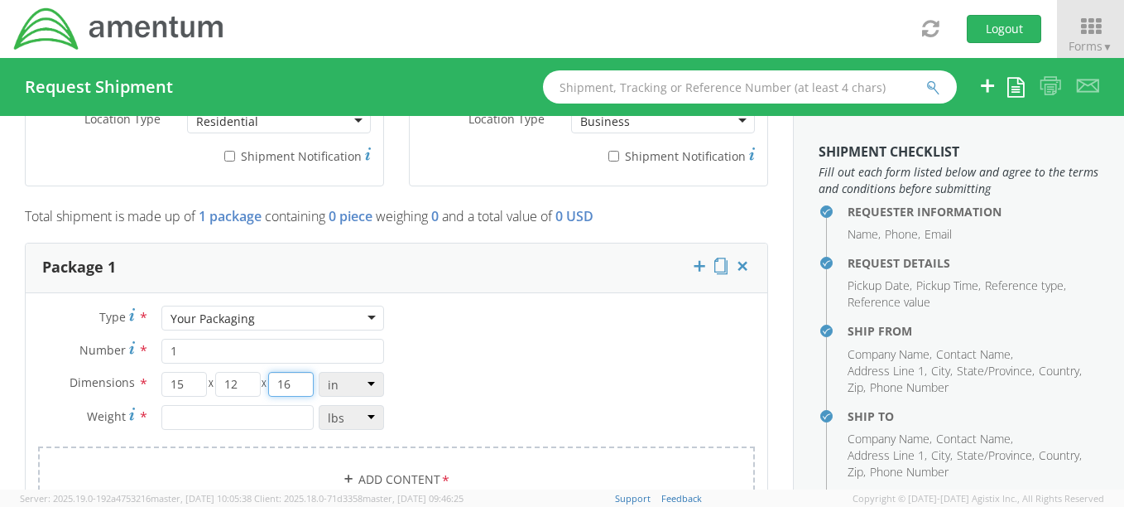
type input "16"
click at [231, 379] on input "12" at bounding box center [238, 384] width 46 height 25
click at [214, 412] on input "number" at bounding box center [237, 417] width 152 height 25
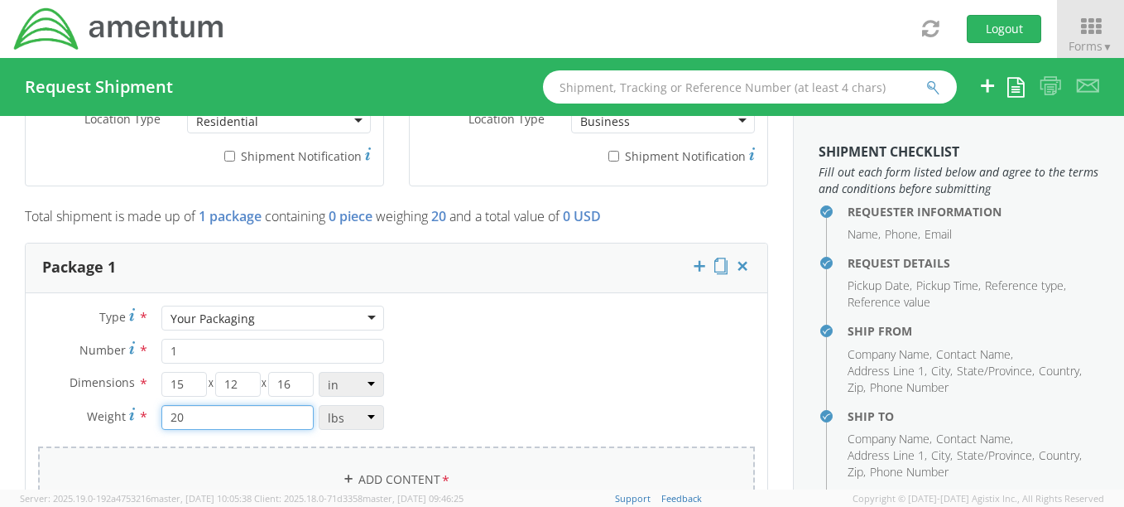
type input "20"
click at [499, 449] on link "Add Content *" at bounding box center [396, 479] width 717 height 67
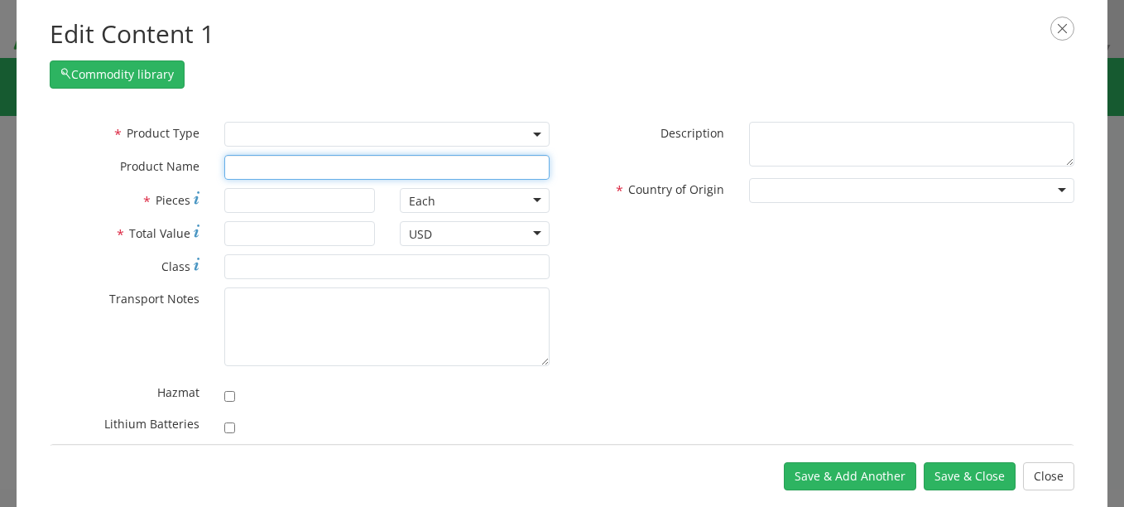
click at [300, 155] on input "text" at bounding box center [386, 167] width 325 height 25
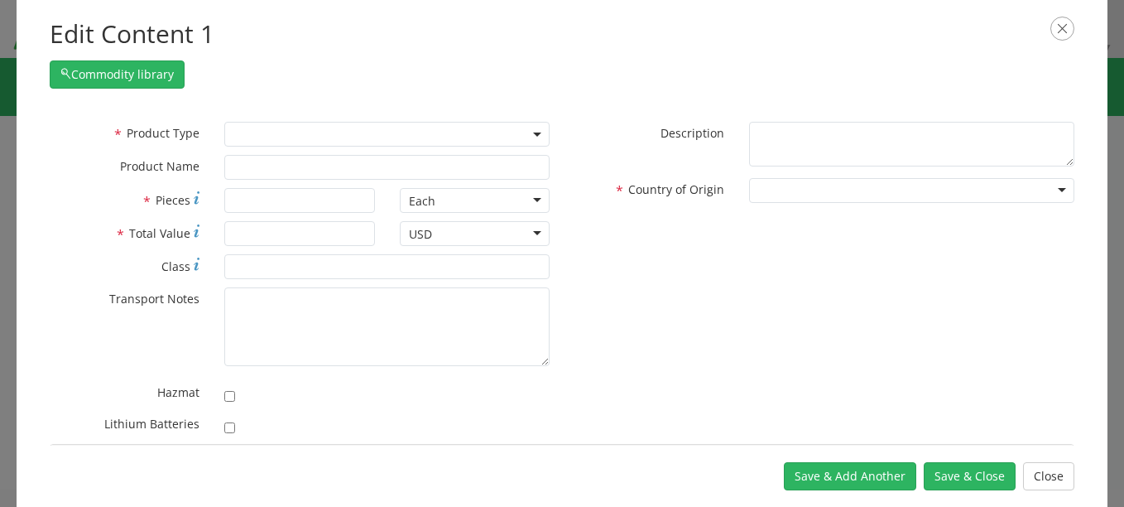
click at [300, 124] on span at bounding box center [386, 134] width 325 height 25
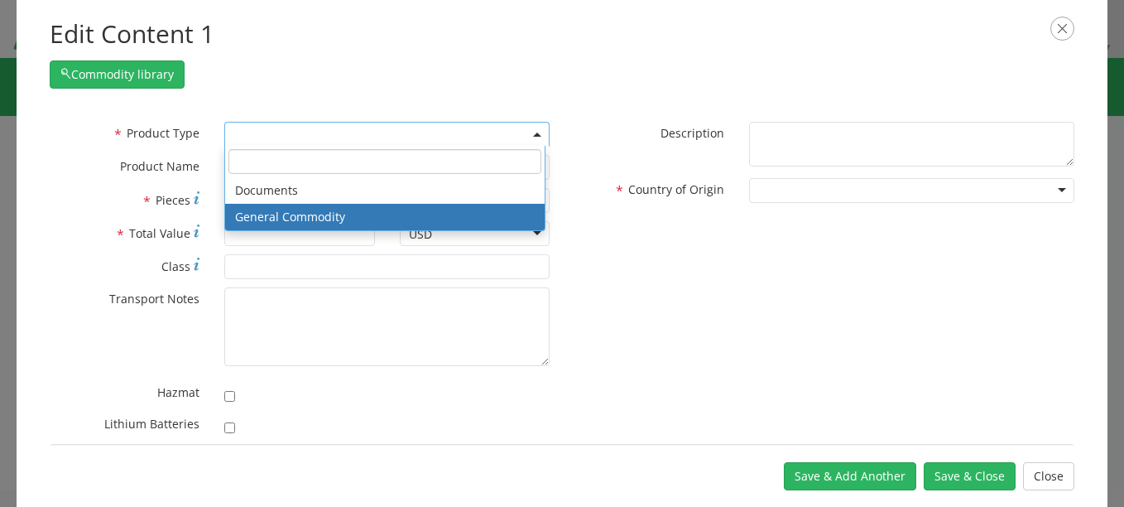
select select "COMMODITY"
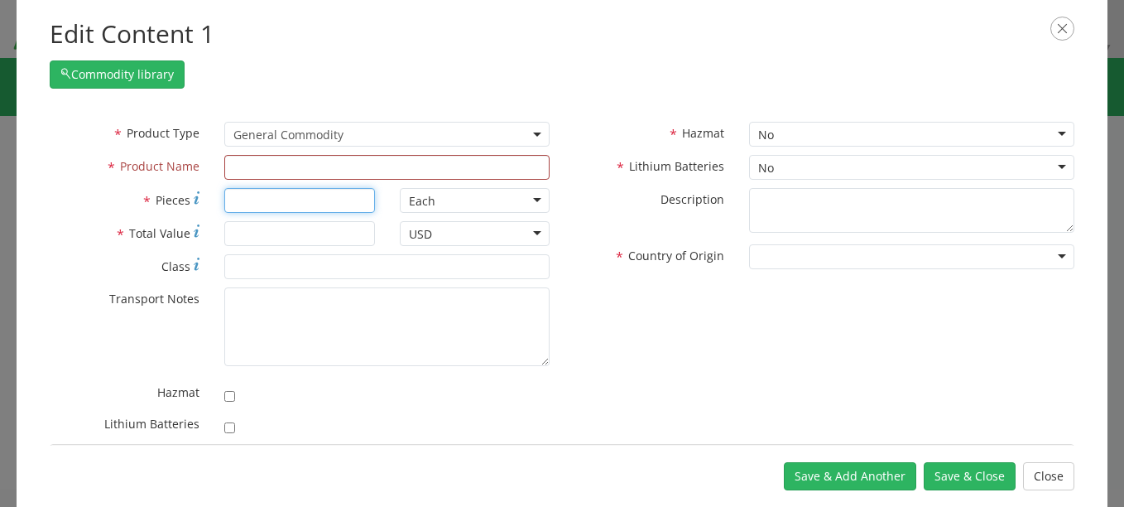
click at [291, 203] on input "* Pieces" at bounding box center [299, 200] width 150 height 25
type input "1"
click at [290, 232] on input "* Total Value" at bounding box center [299, 233] width 150 height 25
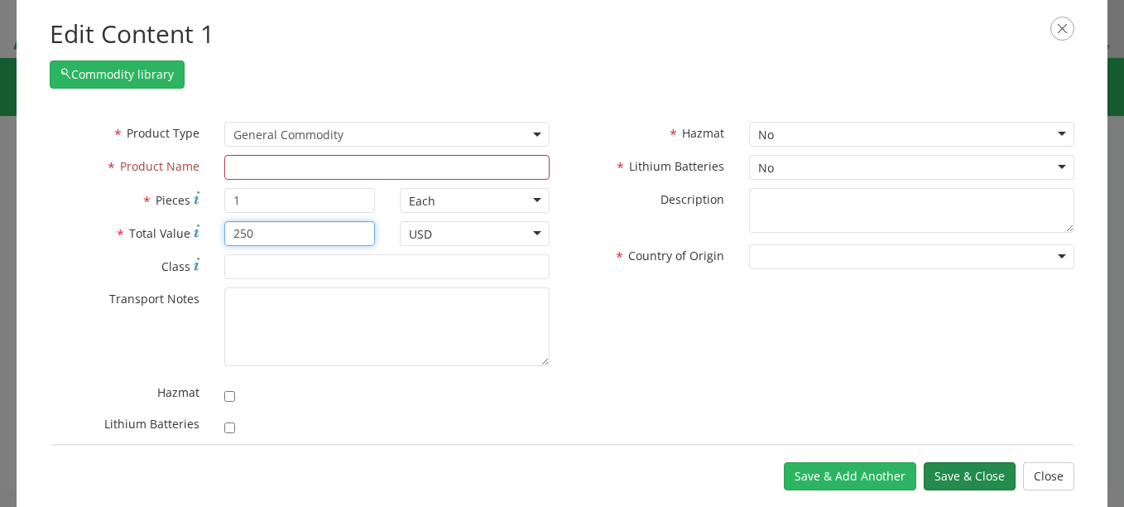
type input "250"
click at [944, 474] on button "Save & Close" at bounding box center [970, 476] width 92 height 28
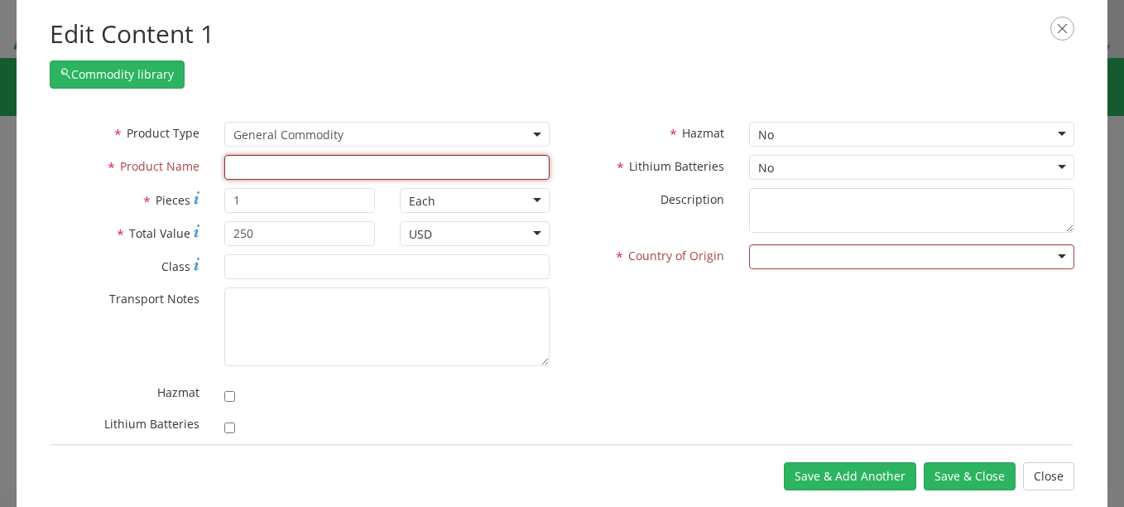
click at [440, 161] on input "text" at bounding box center [386, 167] width 325 height 25
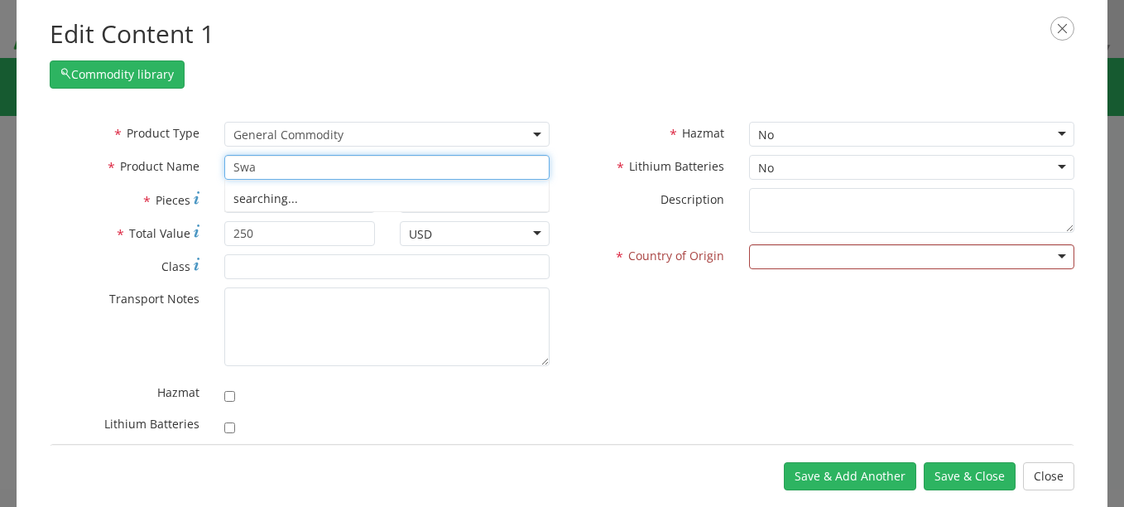
type input "Swag"
type input "SwagING TOOL,FLEXIBLE, Swaging Tool, Multi Size Capable"
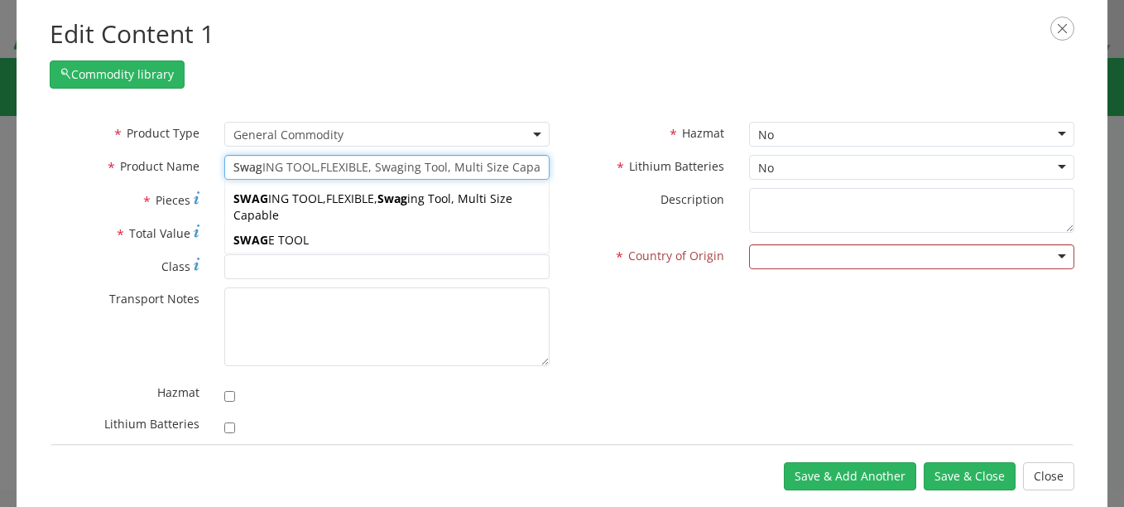
type input "Swag"
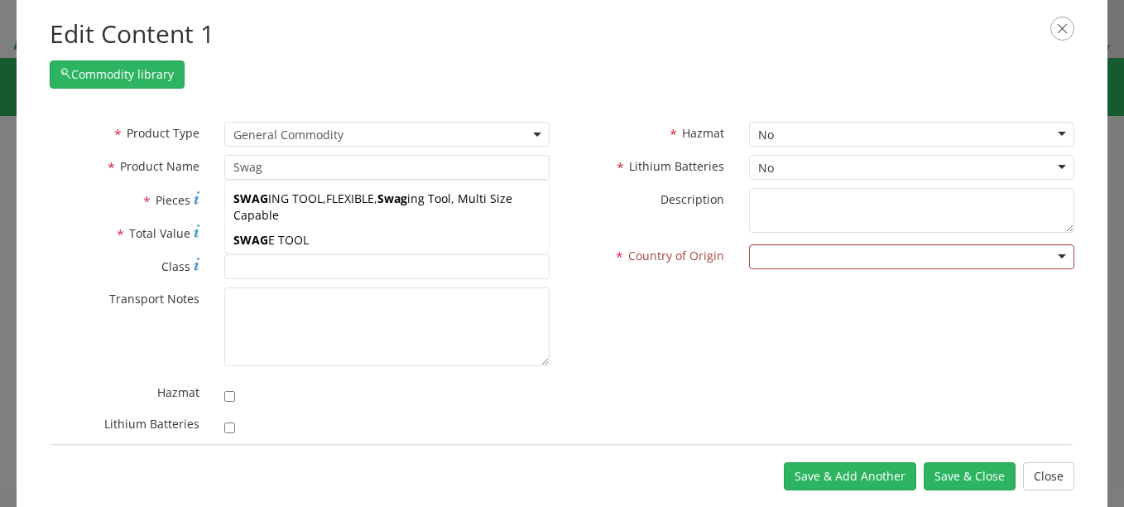
click at [599, 285] on div "* Product Type Documents General Commodity General Commodity * Product Name Swa…" at bounding box center [562, 283] width 1050 height 322
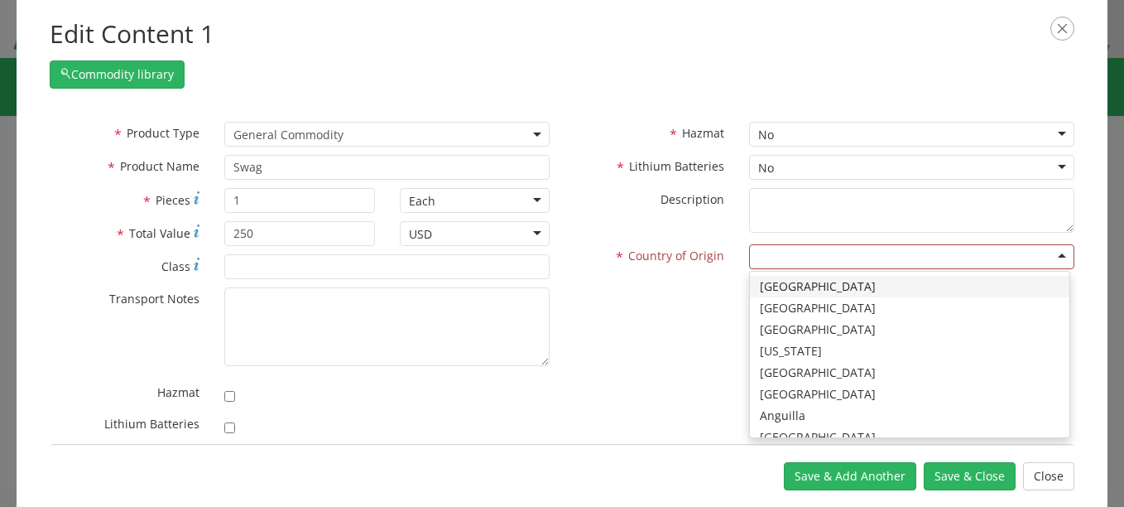
click at [758, 261] on input "select-one" at bounding box center [759, 257] width 3 height 17
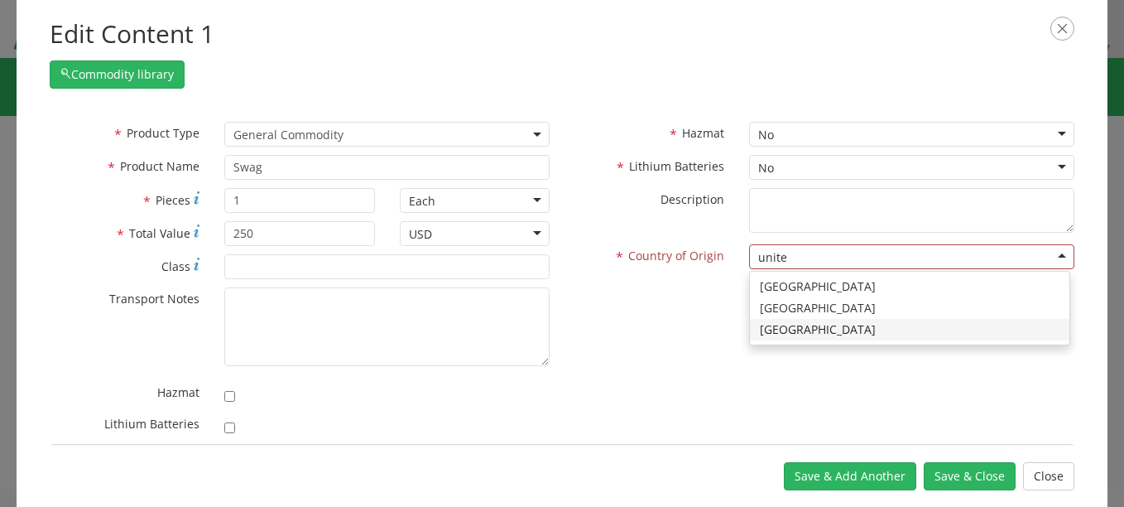
type input "united"
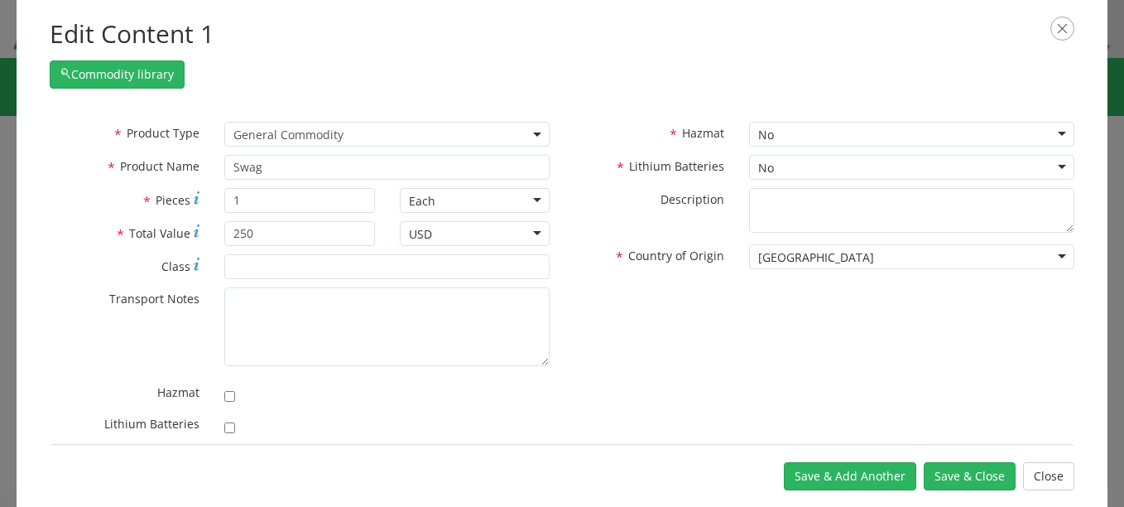
click at [749, 345] on div "* Product Type Documents General Commodity General Commodity * Product Name Swa…" at bounding box center [562, 283] width 1050 height 322
click at [965, 476] on button "Save & Close" at bounding box center [970, 476] width 92 height 28
click at [998, 468] on button "Save & Close" at bounding box center [970, 476] width 92 height 28
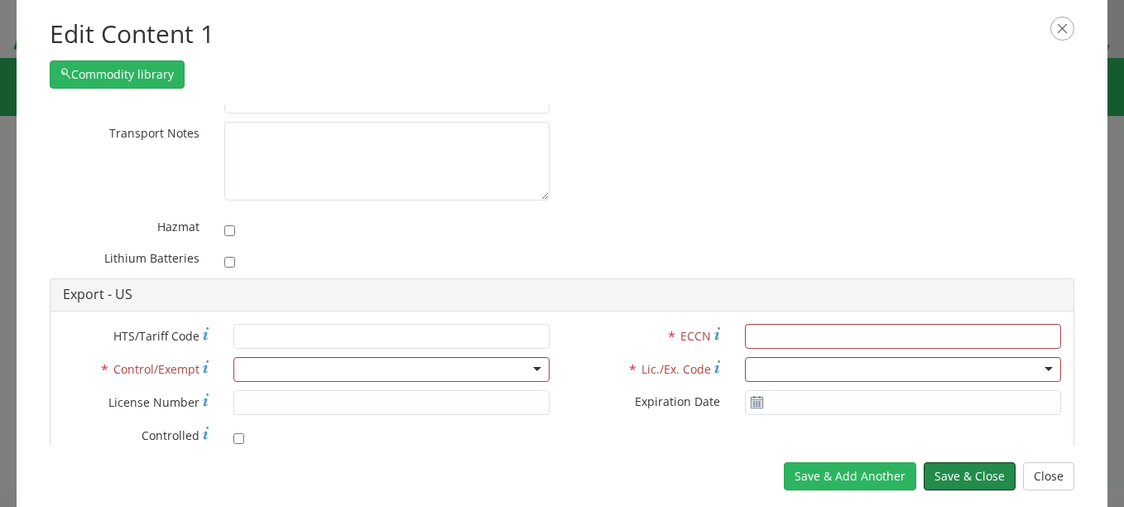
scroll to position [248, 0]
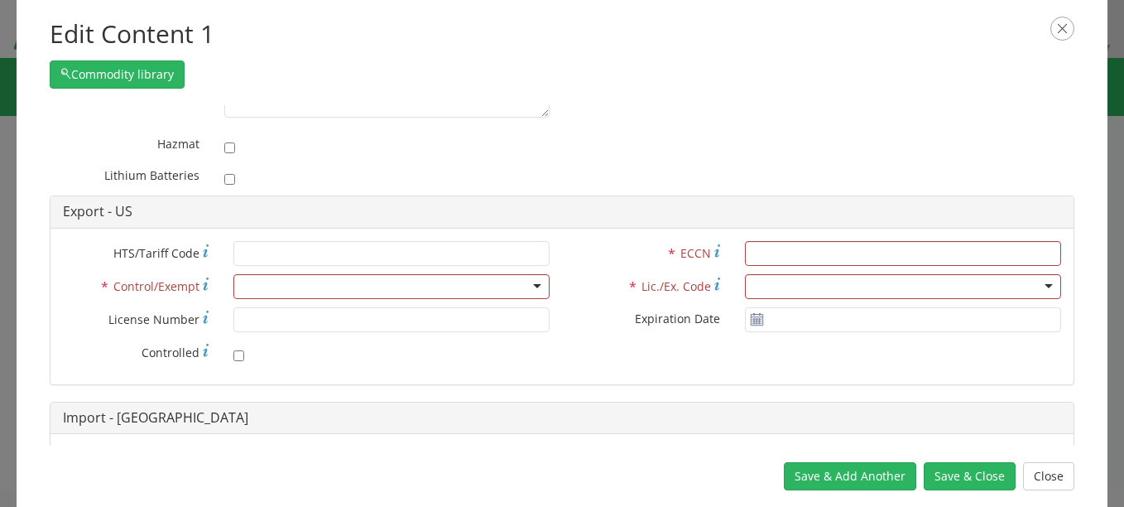
click at [528, 285] on div at bounding box center [391, 286] width 316 height 25
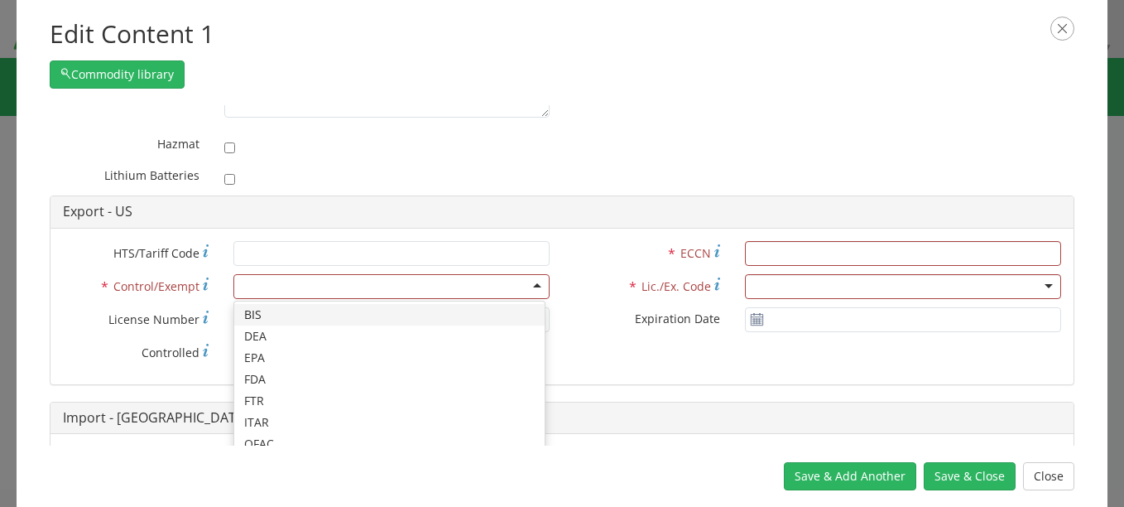
scroll to position [36, 0]
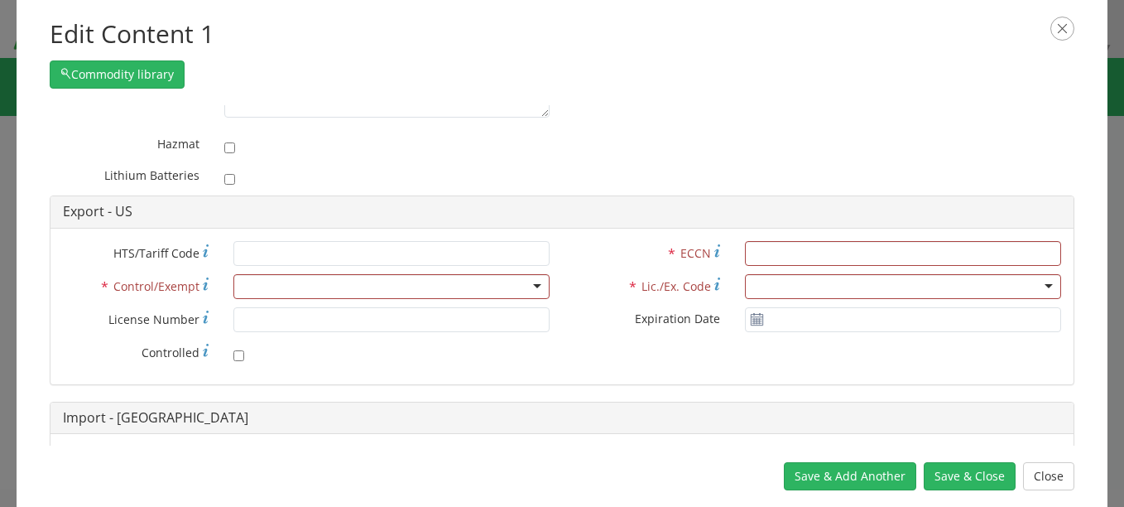
click at [208, 281] on label "* Control/Exempt" at bounding box center [136, 285] width 171 height 23
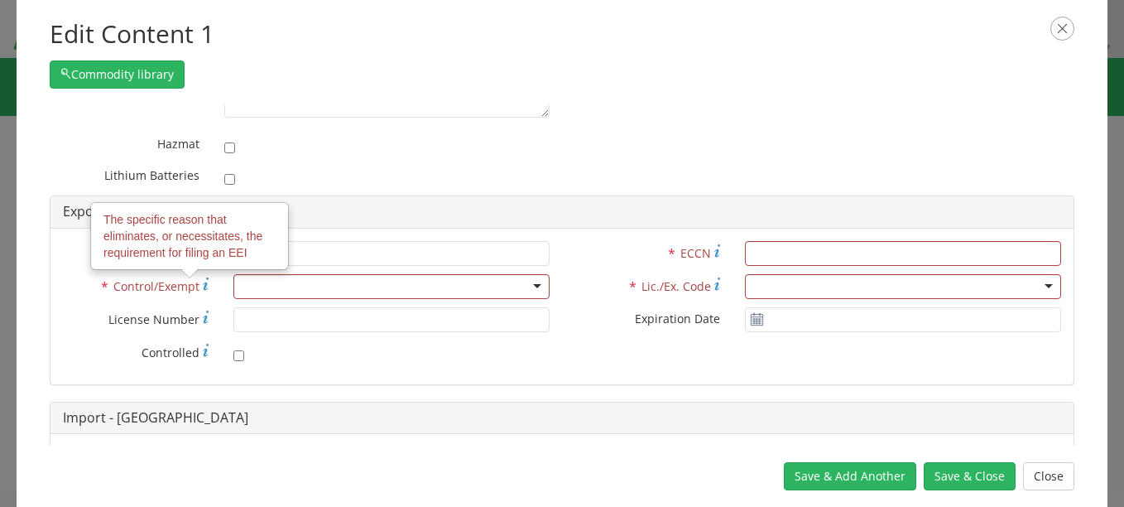
click at [204, 285] on use at bounding box center [206, 283] width 6 height 12
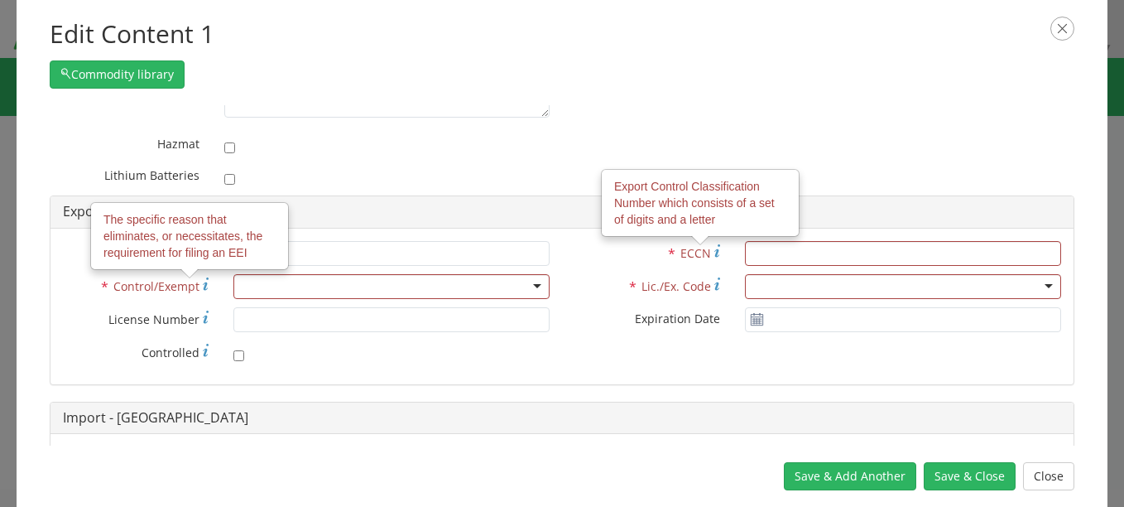
click at [705, 244] on label "* ECCN Export Control Classification Number which consists of a set of digits a…" at bounding box center [647, 252] width 171 height 23
click at [745, 244] on input "* ECCN Export Control Classification Number which consists of a set of digits a…" at bounding box center [903, 253] width 316 height 25
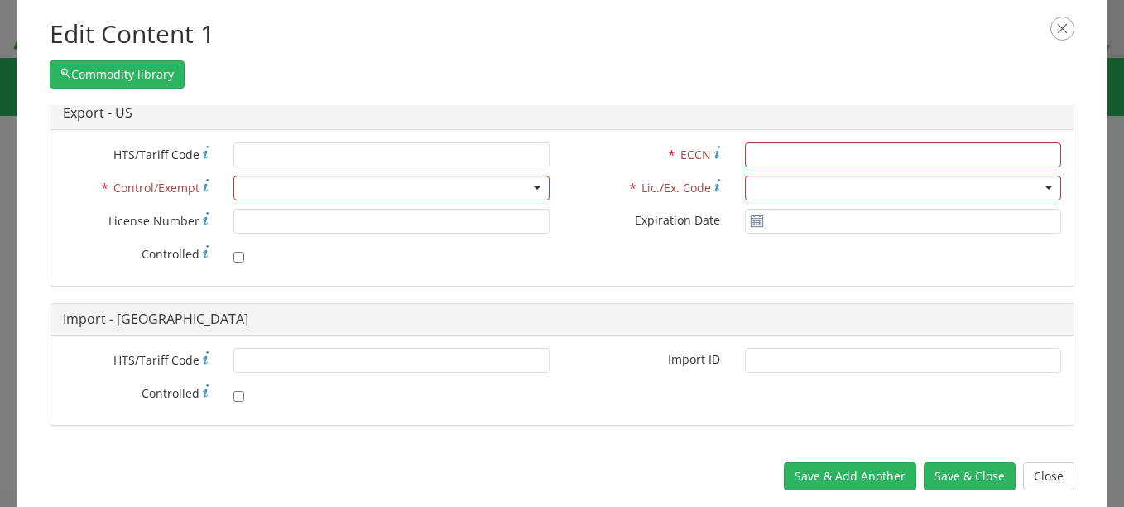
scroll to position [360, 0]
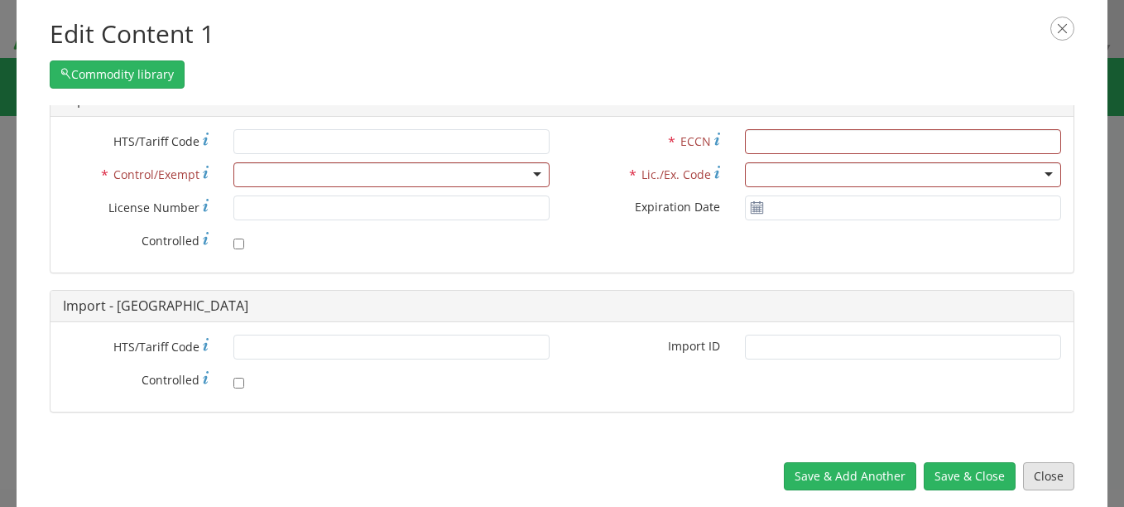
click at [1035, 468] on button "Close" at bounding box center [1048, 476] width 51 height 28
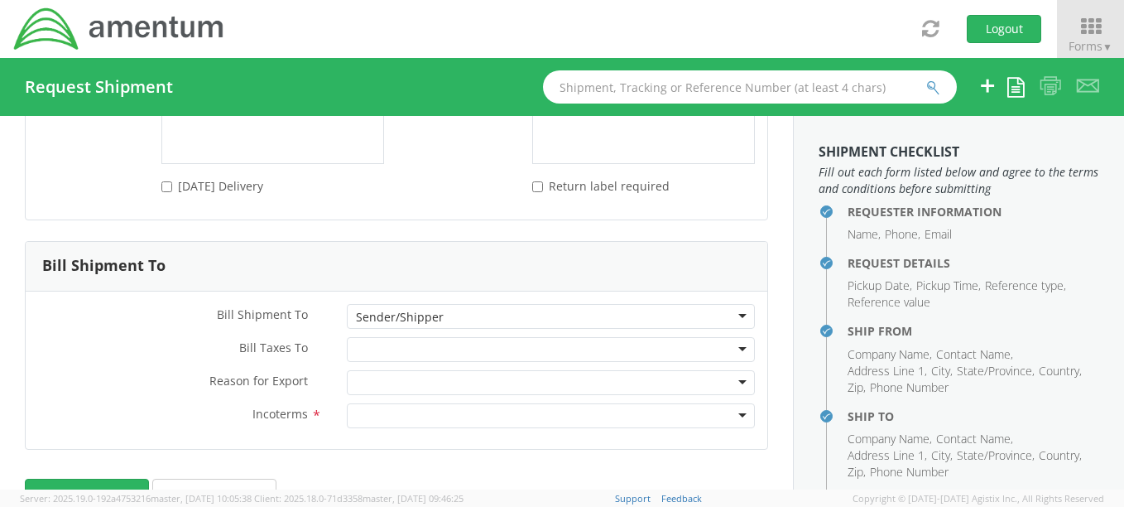
scroll to position [2331, 0]
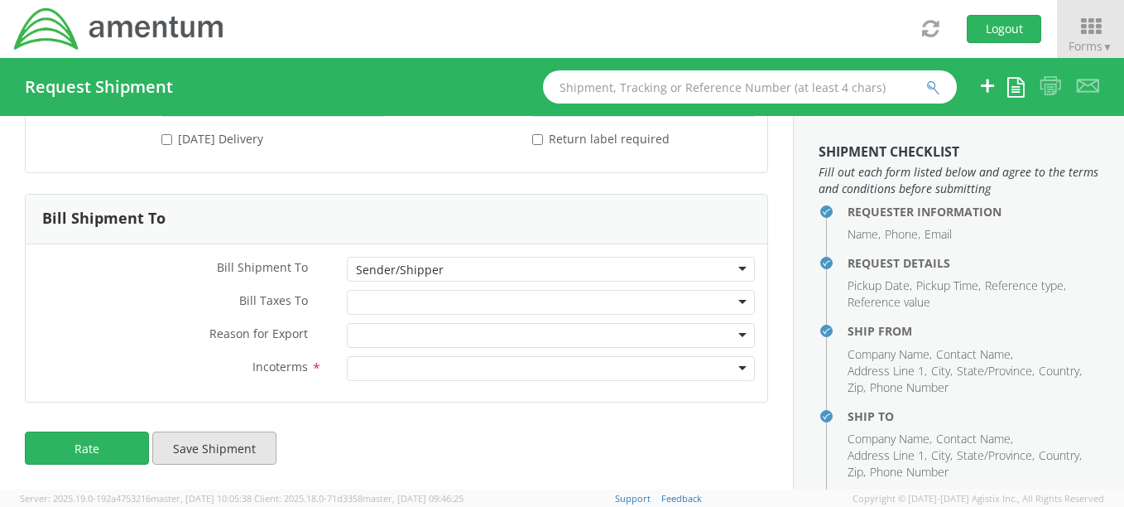
click at [177, 450] on button "Save Shipment" at bounding box center [214, 447] width 124 height 33
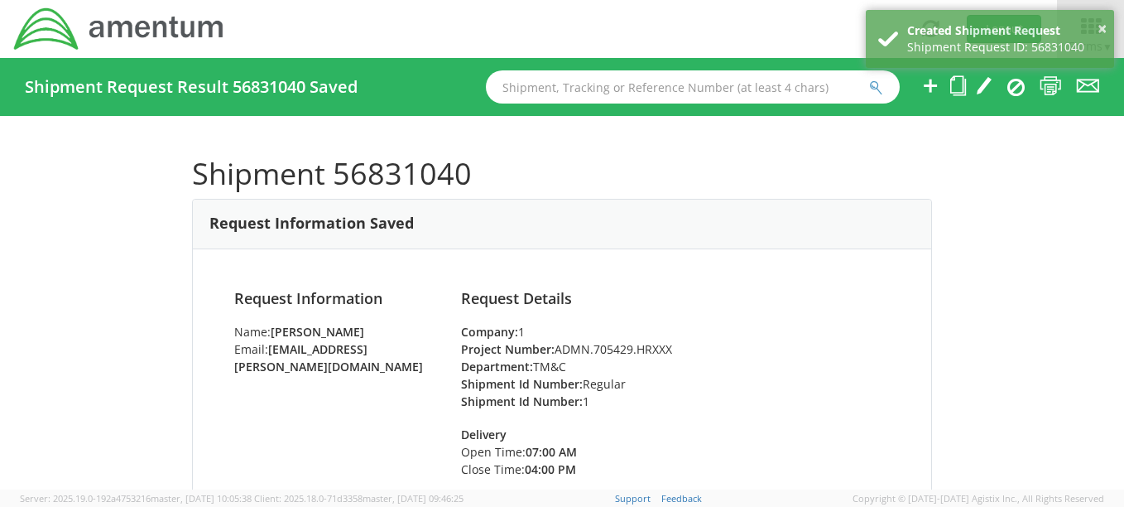
click at [270, 84] on h4 "Shipment Request Result 56831040 Saved" at bounding box center [191, 87] width 333 height 18
copy h4 "56831040"
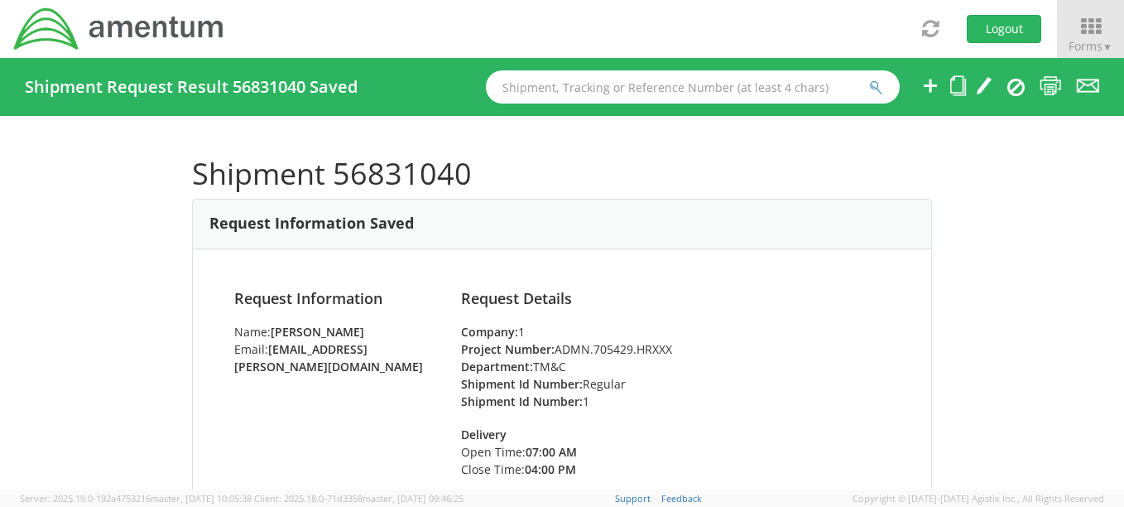
drag, startPoint x: 975, startPoint y: 216, endPoint x: 1002, endPoint y: 176, distance: 47.8
click at [975, 216] on div "Shipment 56831040 Request Information Saved Request Information Name: [PERSON_N…" at bounding box center [562, 302] width 1124 height 373
click at [984, 89] on icon at bounding box center [984, 85] width 17 height 21
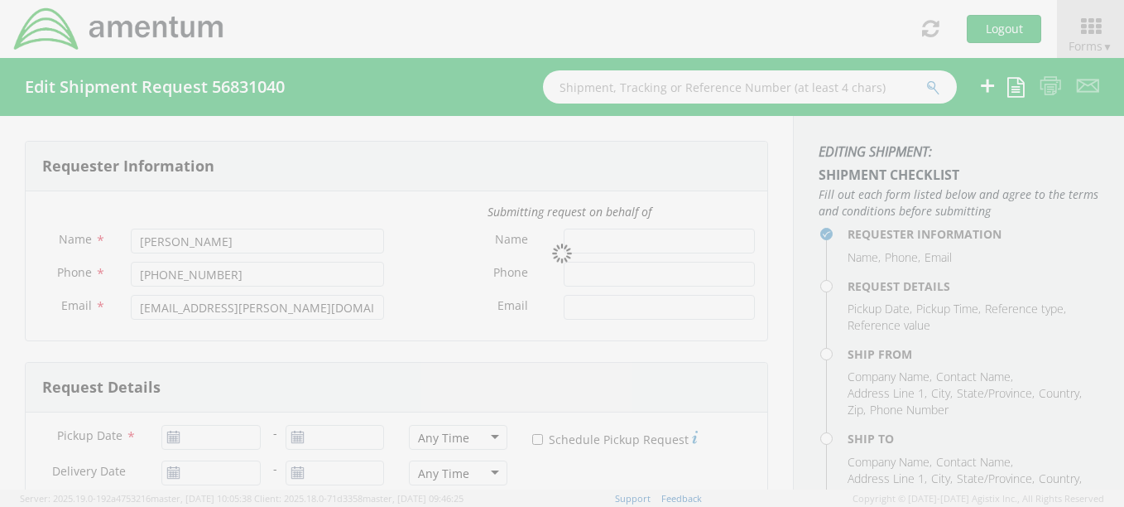
type input "09/16/2025"
type input "TM&C"
type input "Regular"
select select
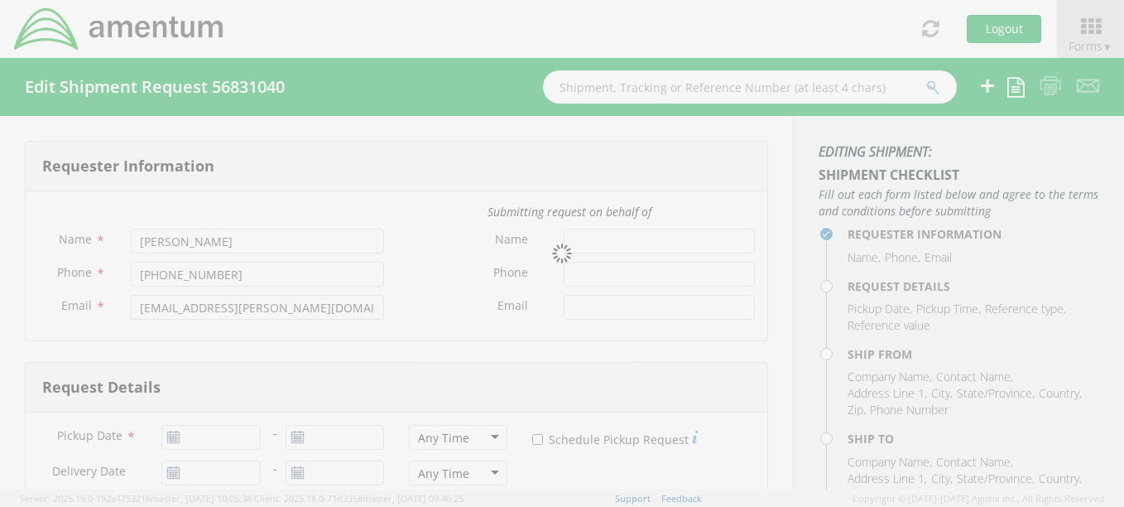
type input "Amentum (Early Careers)"
type input "[STREET_ADDRESS][PERSON_NAME]"
type input "Unit 2205"
type input "[GEOGRAPHIC_DATA]"
type input "22312"
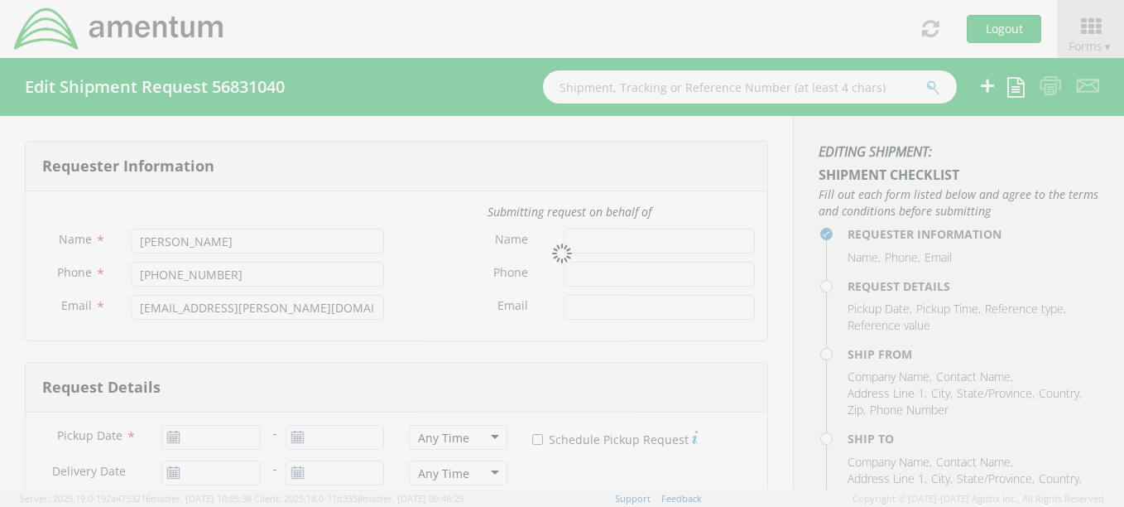
type input "[PERSON_NAME]"
type input "[PHONE_NUMBER]"
type input "[EMAIL_ADDRESS][PERSON_NAME][DOMAIN_NAME]"
select select
type input "Amentum (NextGen [GEOGRAPHIC_DATA])"
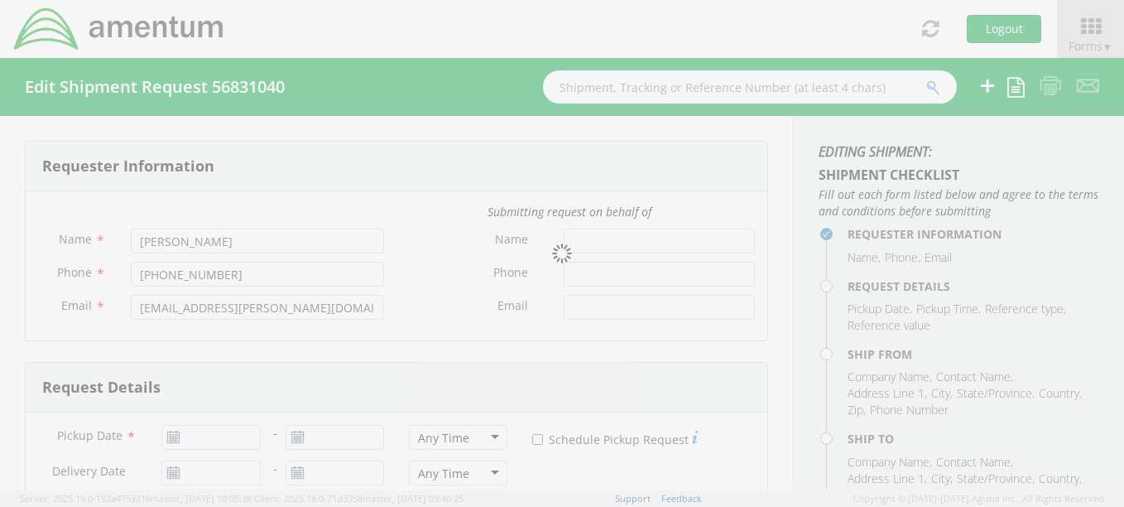
type input "[GEOGRAPHIC_DATA], 601"
type input "Faraday St, [PERSON_NAME]"
type input "Warrington WA3 6GN"
type input "[PERSON_NAME]"
type input "[PHONE_NUMBER]"
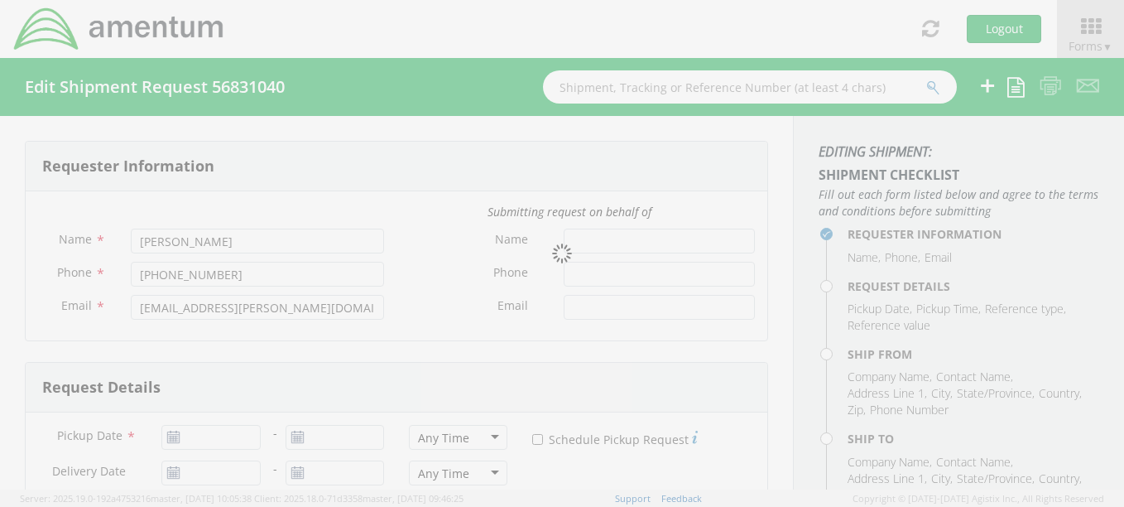
type input "[PERSON_NAME][EMAIL_ADDRESS][PERSON_NAME][DOMAIN_NAME]"
type input "1"
type input "15"
type input "12"
type input "16"
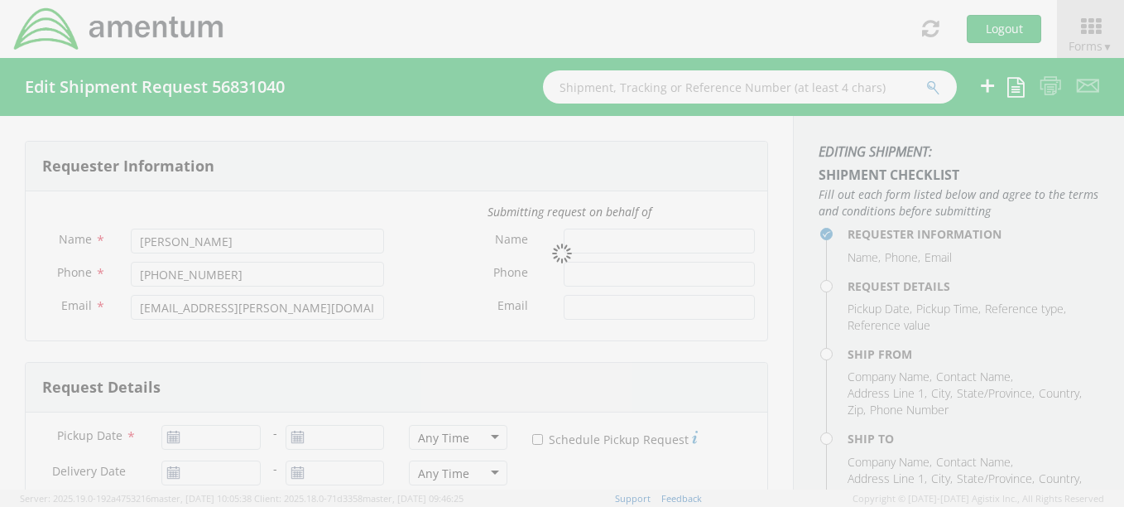
type input "20"
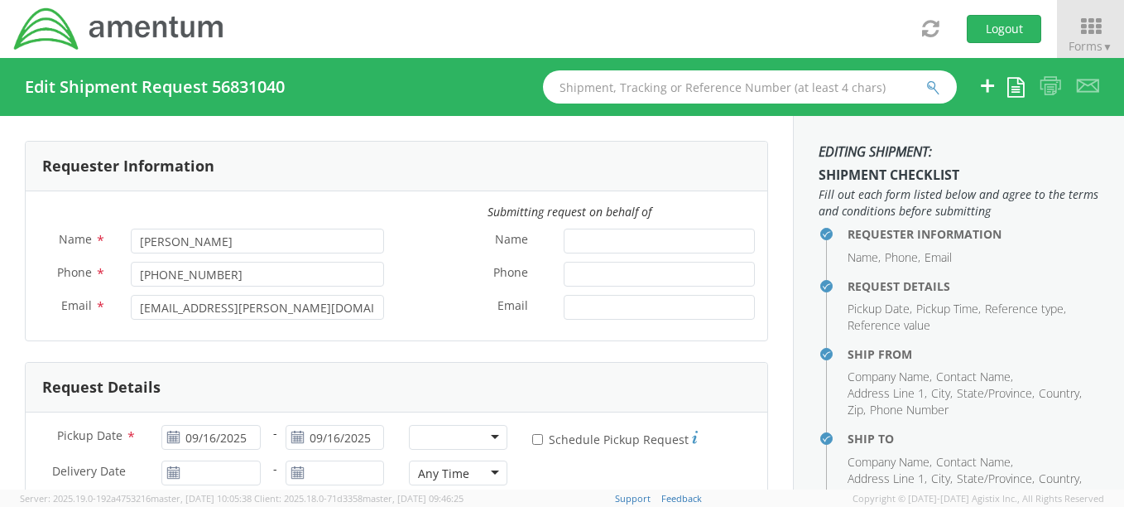
select select "ADMN.705429.HRXXX"
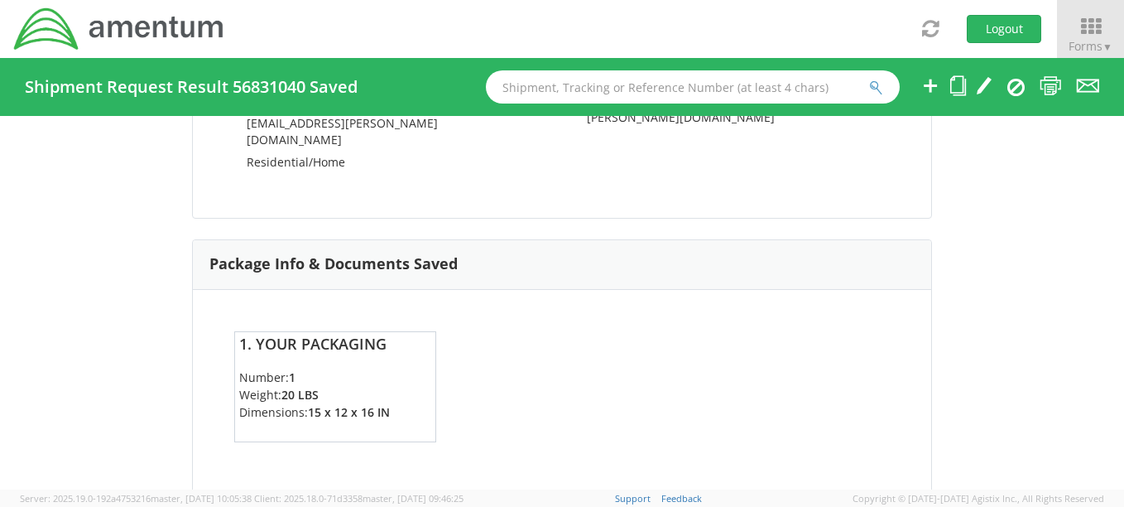
scroll to position [1244, 0]
